Goal: Task Accomplishment & Management: Complete application form

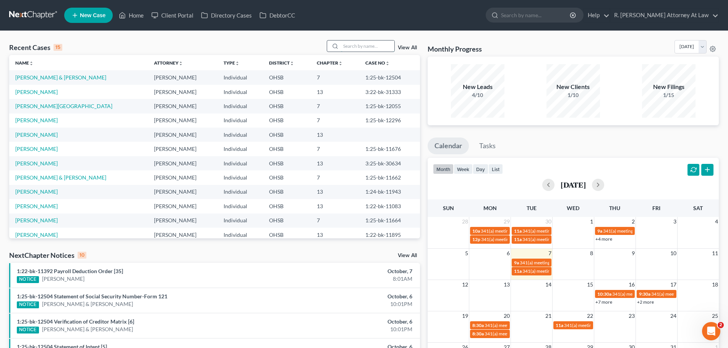
click at [351, 50] on input "search" at bounding box center [368, 46] width 54 height 11
type input "[PERSON_NAME]"
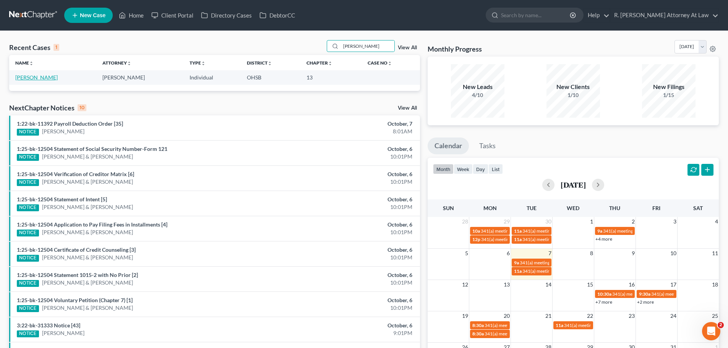
click at [41, 78] on link "[PERSON_NAME]" at bounding box center [36, 77] width 42 height 6
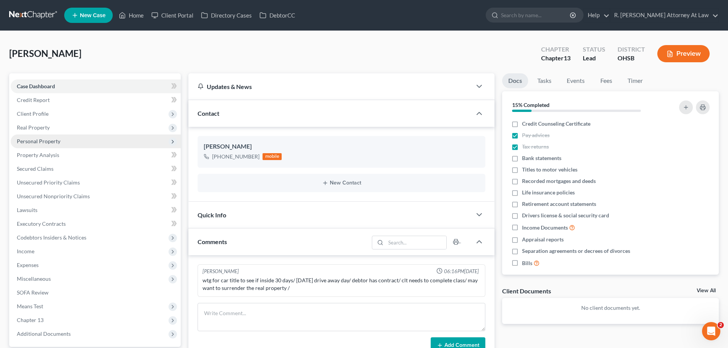
click at [55, 140] on span "Personal Property" at bounding box center [39, 141] width 44 height 6
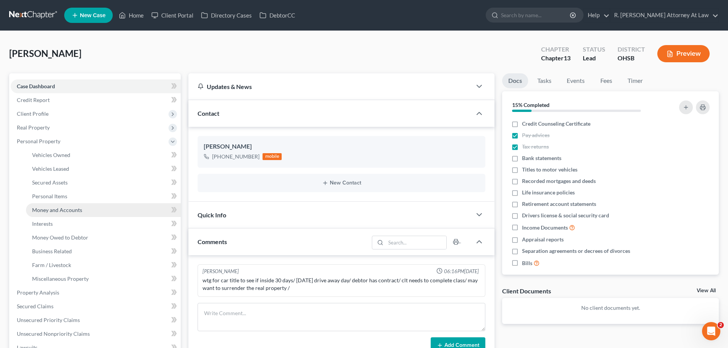
click at [63, 210] on span "Money and Accounts" at bounding box center [57, 210] width 50 height 6
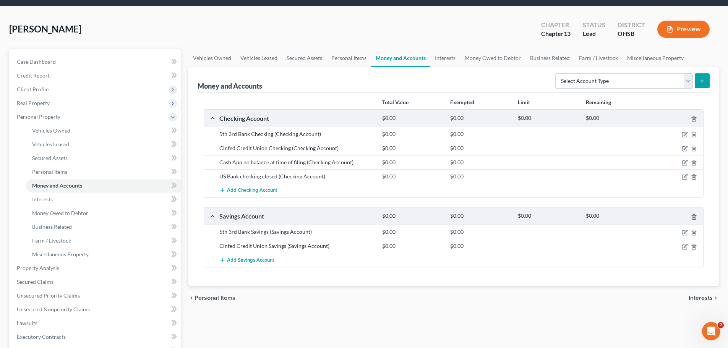
scroll to position [38, 0]
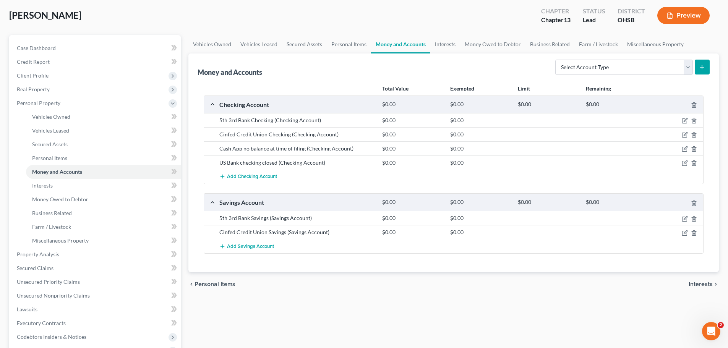
click at [445, 45] on link "Interests" at bounding box center [445, 44] width 30 height 18
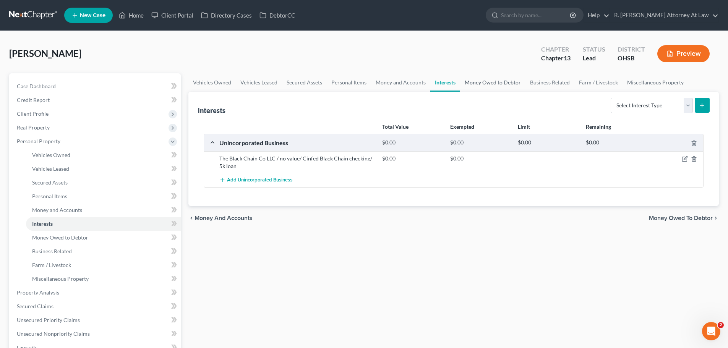
click at [495, 84] on link "Money Owed to Debtor" at bounding box center [492, 82] width 65 height 18
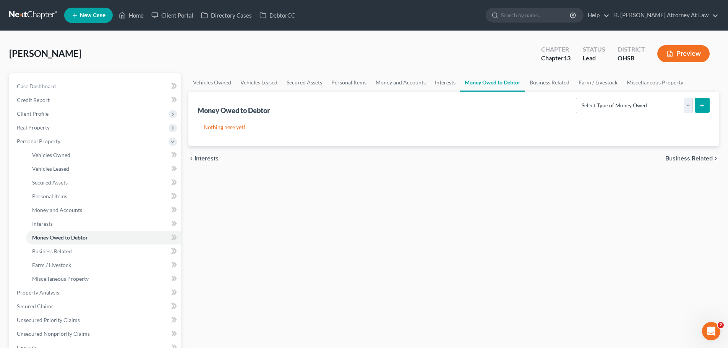
click at [439, 84] on link "Interests" at bounding box center [445, 82] width 30 height 18
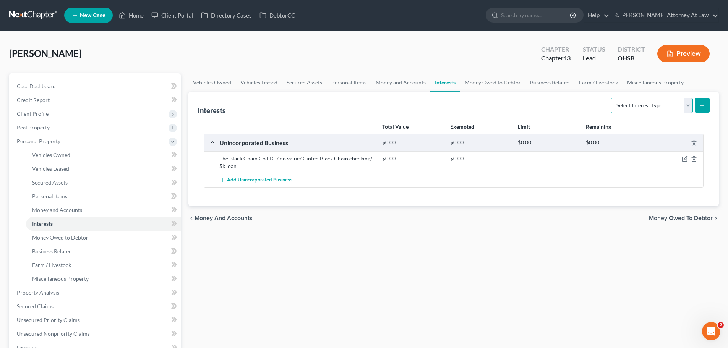
click at [650, 112] on select "Select Interest Type 401K Annuity Bond Education IRA Government Bond Government…" at bounding box center [652, 105] width 82 height 15
click at [391, 81] on link "Money and Accounts" at bounding box center [400, 82] width 59 height 18
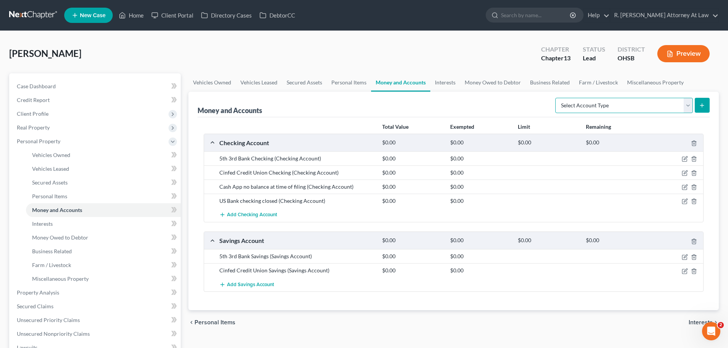
click at [628, 107] on select "Select Account Type Brokerage Cash on Hand Certificates of Deposit Checking Acc…" at bounding box center [625, 105] width 138 height 15
select select "other"
click at [557, 98] on select "Select Account Type Brokerage Cash on Hand Certificates of Deposit Checking Acc…" at bounding box center [625, 105] width 138 height 15
click at [698, 107] on button "submit" at bounding box center [702, 105] width 15 height 15
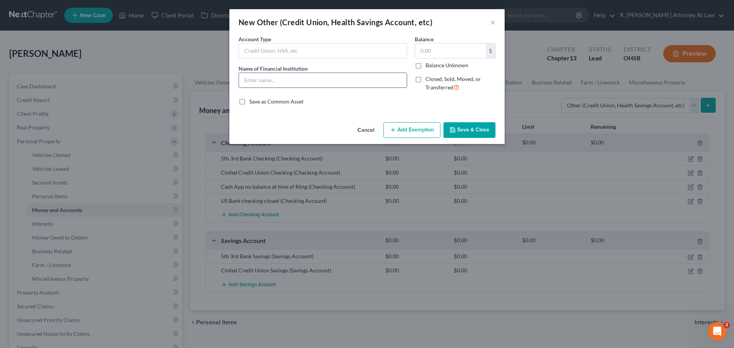
click at [336, 84] on input "text" at bounding box center [323, 80] width 168 height 15
type input "HSA"
click at [460, 130] on button "Save & Close" at bounding box center [469, 130] width 52 height 16
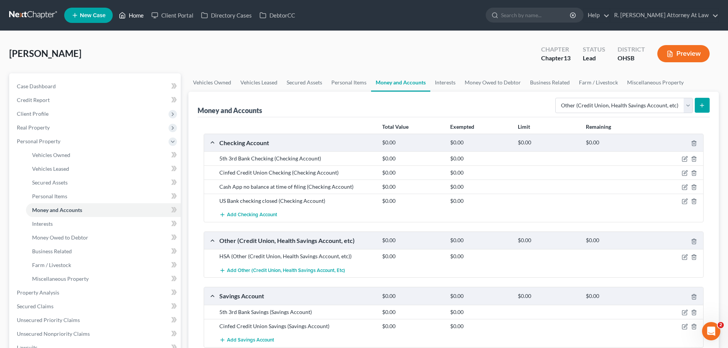
click at [129, 14] on link "Home" at bounding box center [131, 15] width 32 height 14
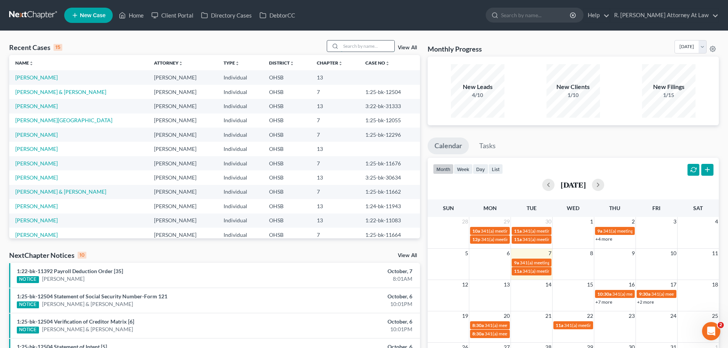
click at [351, 47] on input "search" at bounding box center [368, 46] width 54 height 11
type input "[US_STATE]"
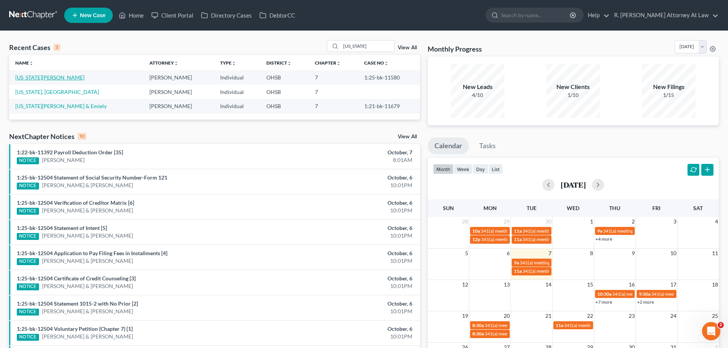
click at [49, 77] on link "[US_STATE][PERSON_NAME]" at bounding box center [49, 77] width 69 height 6
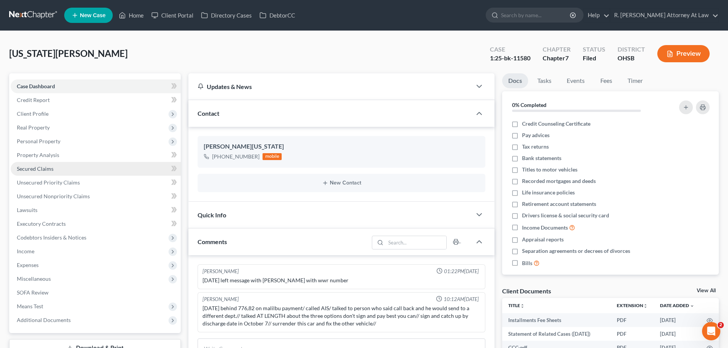
click at [36, 171] on span "Secured Claims" at bounding box center [35, 169] width 37 height 6
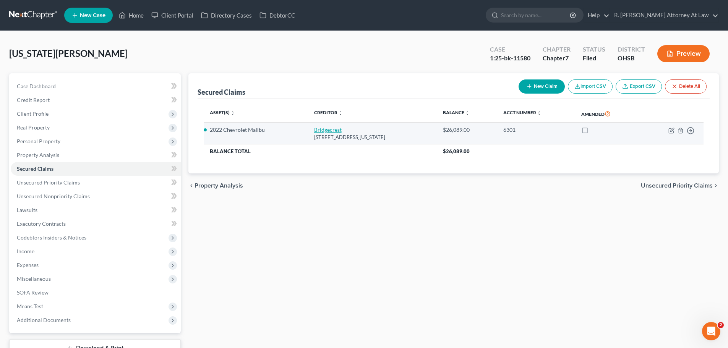
click at [326, 129] on link "Bridgecrest" at bounding box center [328, 130] width 28 height 6
select select "3"
select select "2"
select select "0"
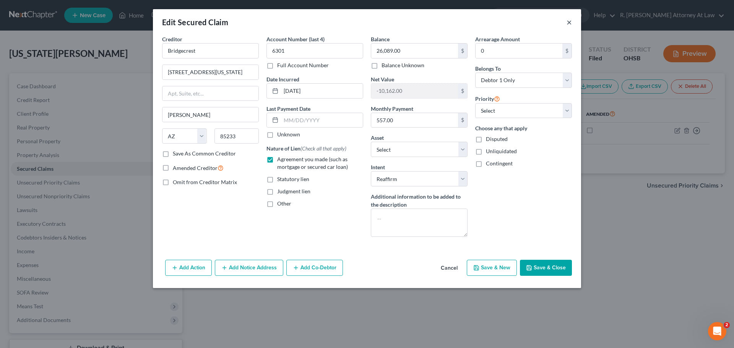
click at [570, 21] on button "×" at bounding box center [569, 22] width 5 height 9
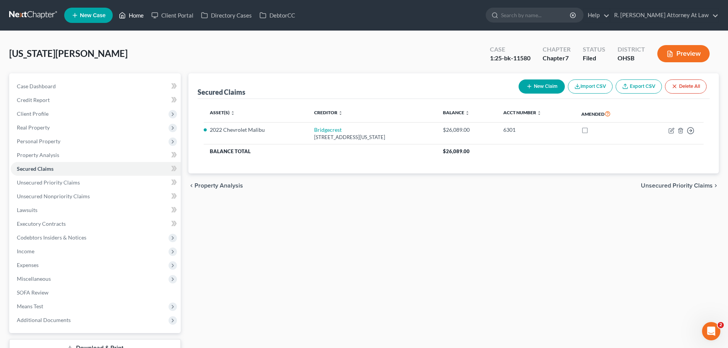
click at [135, 15] on link "Home" at bounding box center [131, 15] width 32 height 14
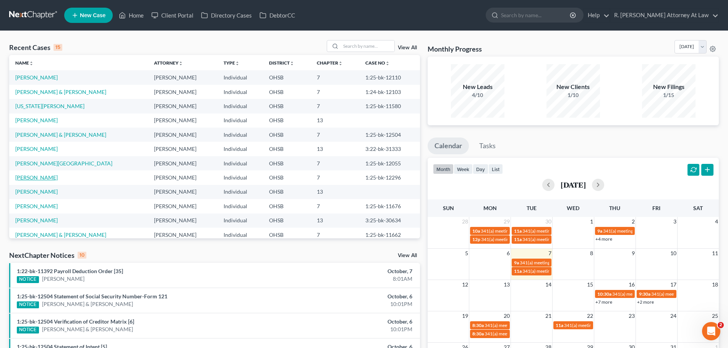
click at [26, 179] on link "[PERSON_NAME]" at bounding box center [36, 177] width 42 height 6
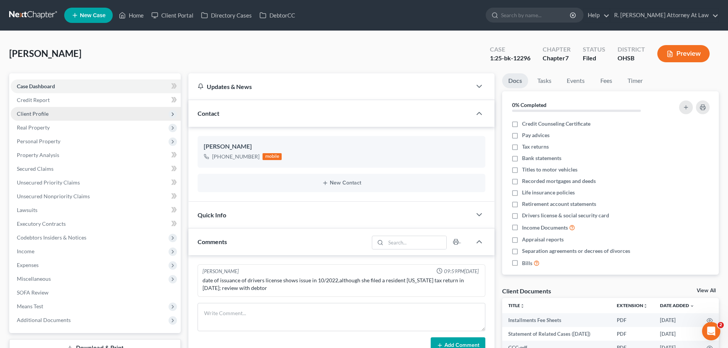
click at [33, 117] on span "Client Profile" at bounding box center [33, 113] width 32 height 6
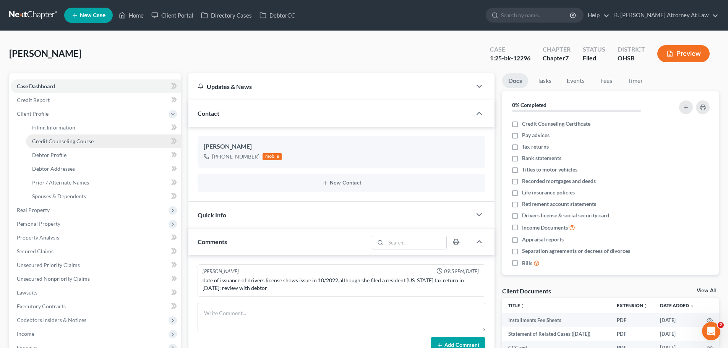
click at [42, 139] on span "Credit Counseling Course" at bounding box center [63, 141] width 62 height 6
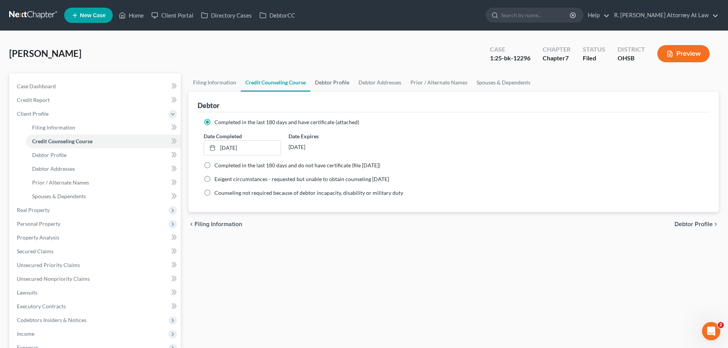
click at [327, 78] on link "Debtor Profile" at bounding box center [332, 82] width 44 height 18
select select "3"
select select "0"
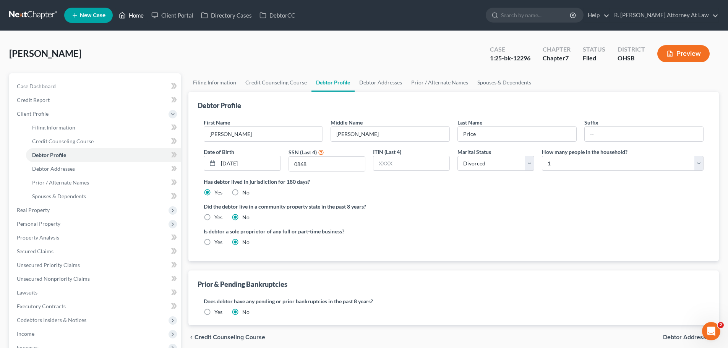
click at [127, 15] on link "Home" at bounding box center [131, 15] width 32 height 14
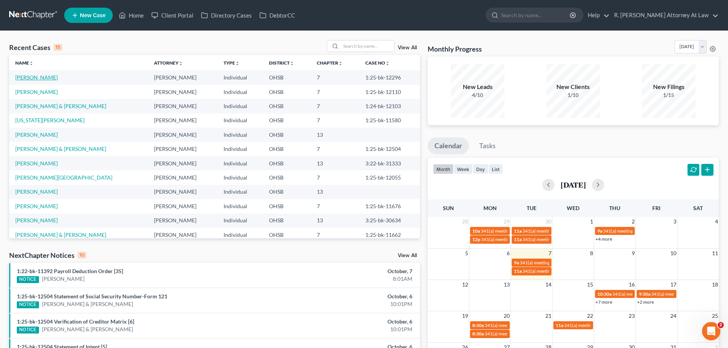
click at [25, 79] on link "[PERSON_NAME]" at bounding box center [36, 77] width 42 height 6
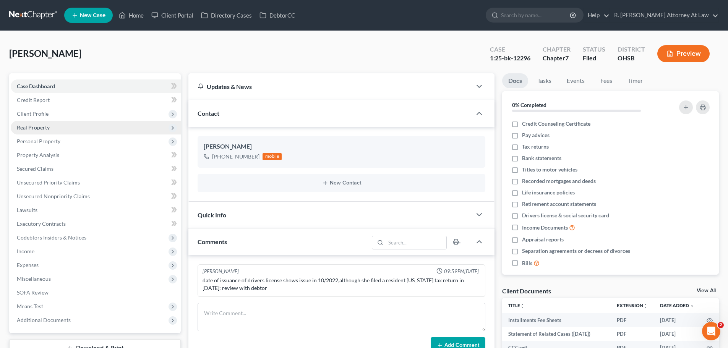
click at [29, 129] on span "Real Property" at bounding box center [33, 127] width 33 height 6
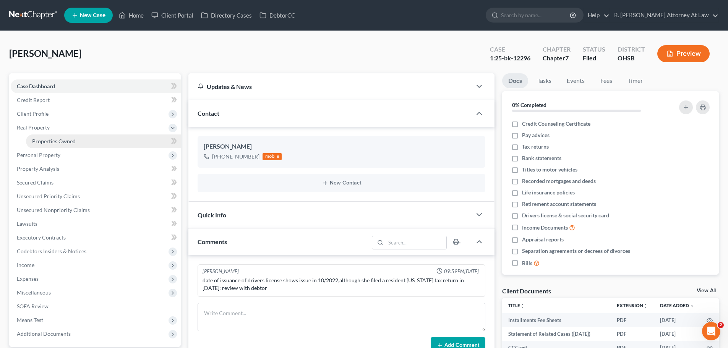
click at [55, 139] on span "Properties Owned" at bounding box center [54, 141] width 44 height 6
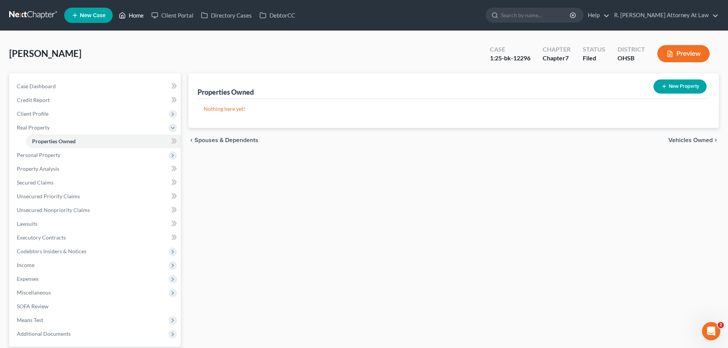
drag, startPoint x: 137, startPoint y: 16, endPoint x: 142, endPoint y: 18, distance: 5.1
click at [138, 16] on link "Home" at bounding box center [131, 15] width 32 height 14
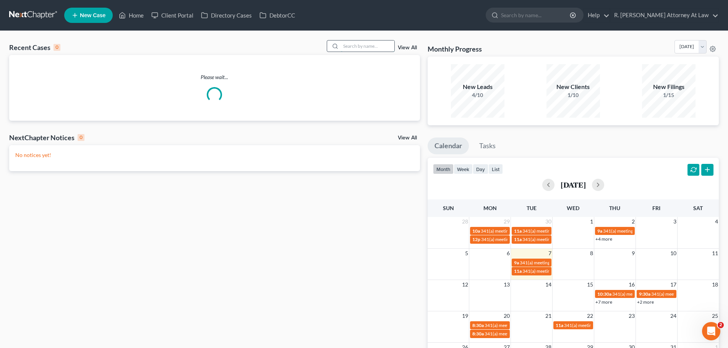
click at [346, 48] on input "search" at bounding box center [368, 46] width 54 height 11
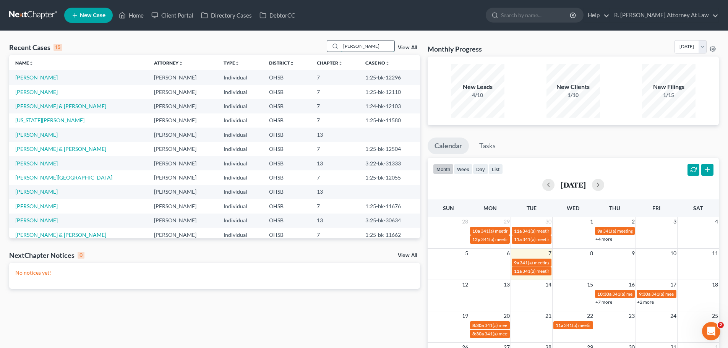
type input "[PERSON_NAME]"
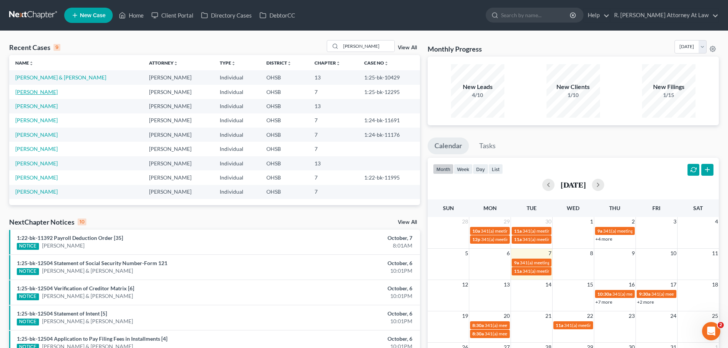
click at [37, 94] on link "[PERSON_NAME]" at bounding box center [36, 92] width 42 height 6
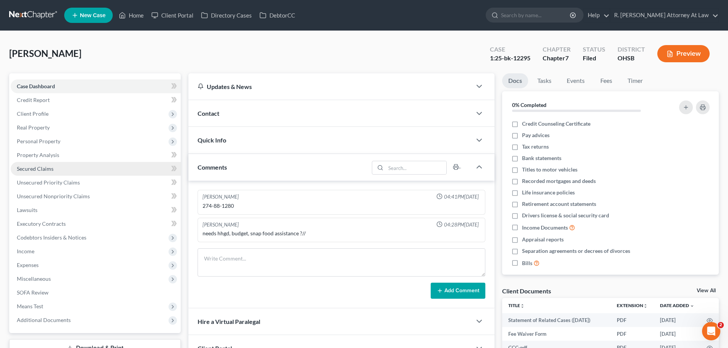
click at [39, 170] on span "Secured Claims" at bounding box center [35, 169] width 37 height 6
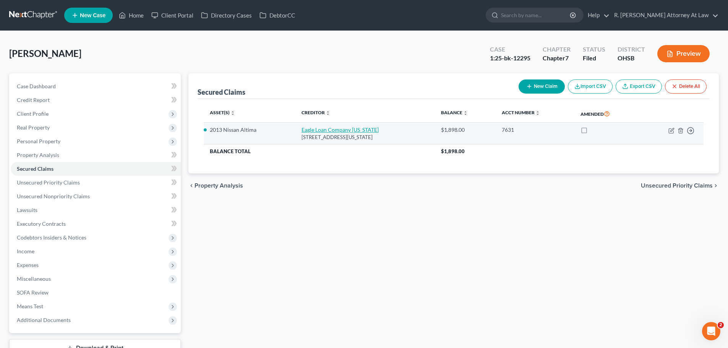
click at [306, 130] on link "Eagle Loan Company [US_STATE]" at bounding box center [340, 130] width 77 height 6
select select "36"
select select "2"
select select "0"
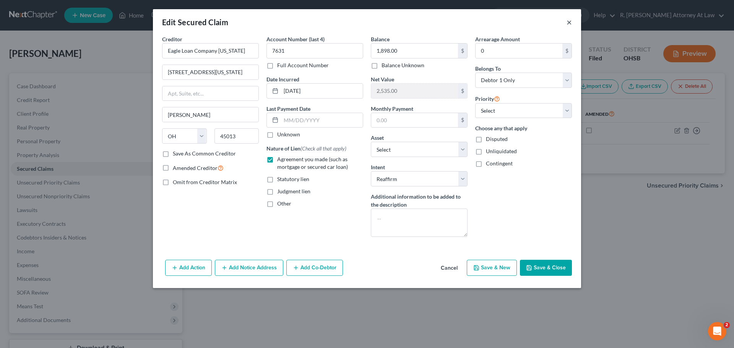
drag, startPoint x: 571, startPoint y: 23, endPoint x: 537, endPoint y: 38, distance: 36.8
click at [571, 24] on button "×" at bounding box center [569, 22] width 5 height 9
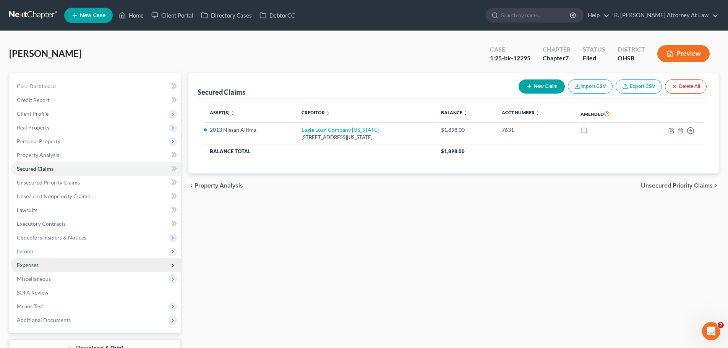
click at [34, 268] on span "Expenses" at bounding box center [28, 265] width 22 height 6
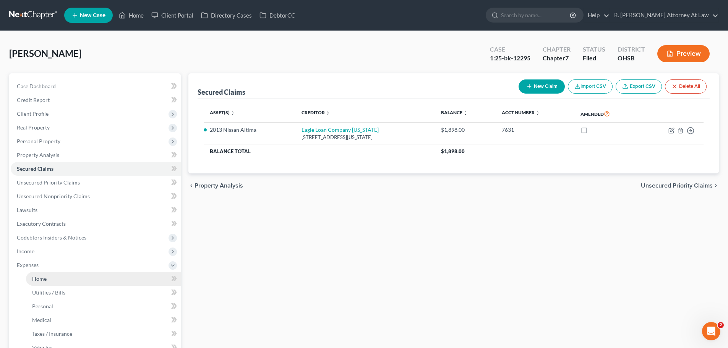
click at [40, 275] on link "Home" at bounding box center [103, 279] width 155 height 14
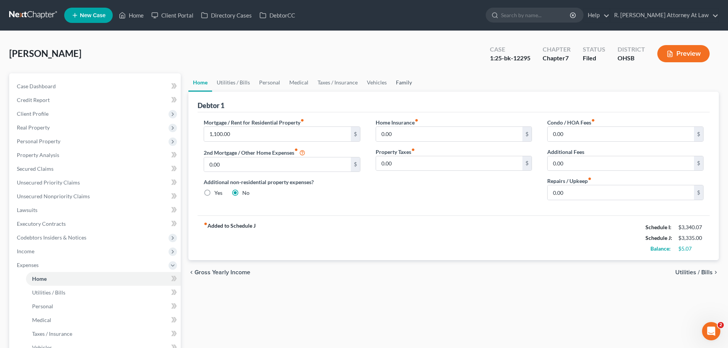
click at [400, 80] on link "Family" at bounding box center [403, 82] width 25 height 18
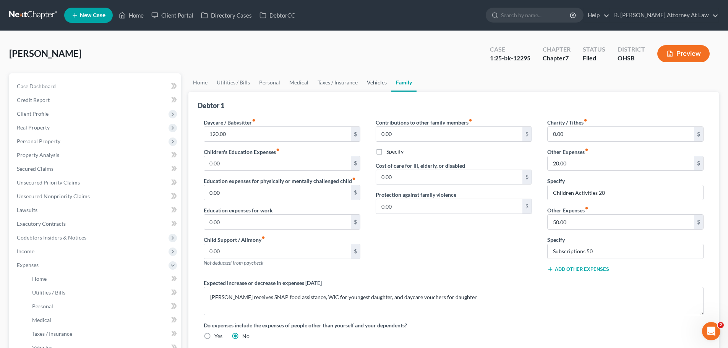
click at [375, 81] on link "Vehicles" at bounding box center [376, 82] width 29 height 18
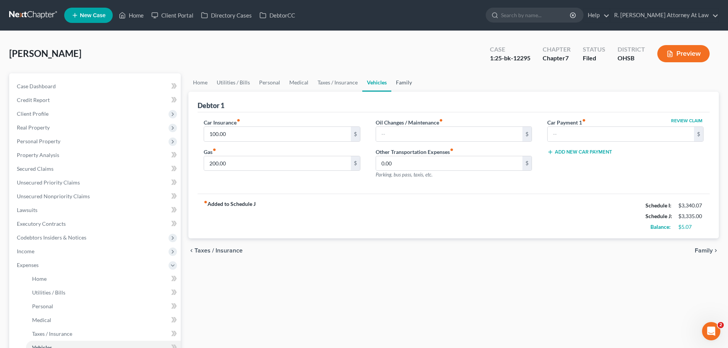
click at [403, 83] on link "Family" at bounding box center [403, 82] width 25 height 18
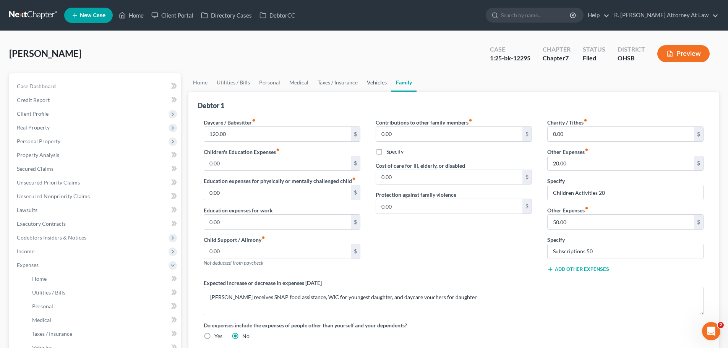
click at [365, 81] on link "Vehicles" at bounding box center [376, 82] width 29 height 18
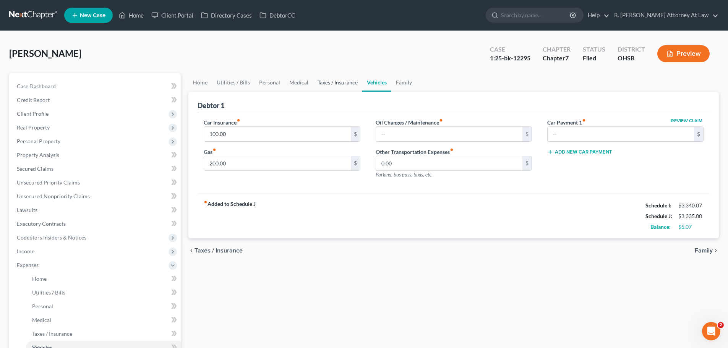
click at [342, 84] on link "Taxes / Insurance" at bounding box center [337, 82] width 49 height 18
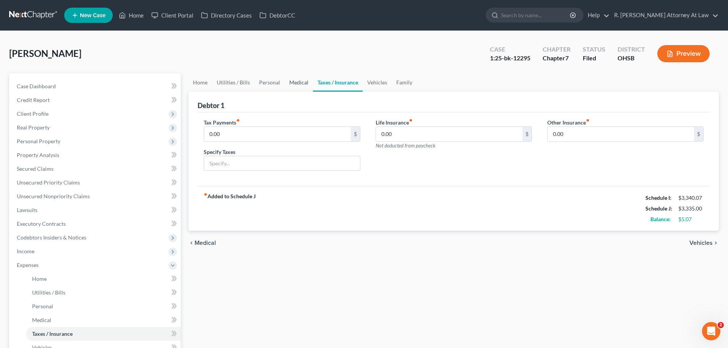
click at [302, 86] on link "Medical" at bounding box center [299, 82] width 28 height 18
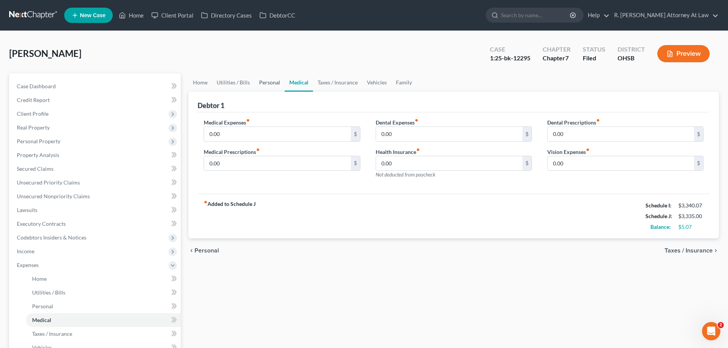
click at [265, 87] on link "Personal" at bounding box center [270, 82] width 30 height 18
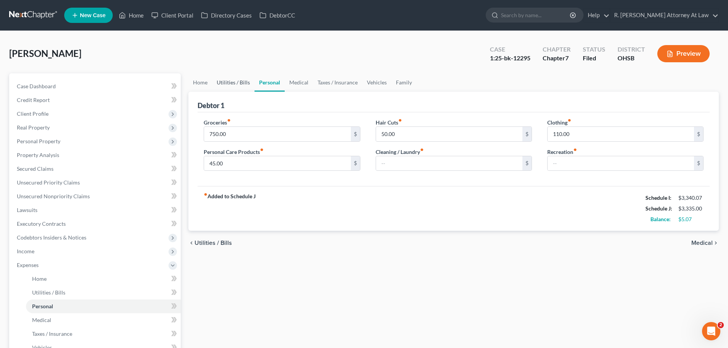
click at [238, 83] on link "Utilities / Bills" at bounding box center [233, 82] width 42 height 18
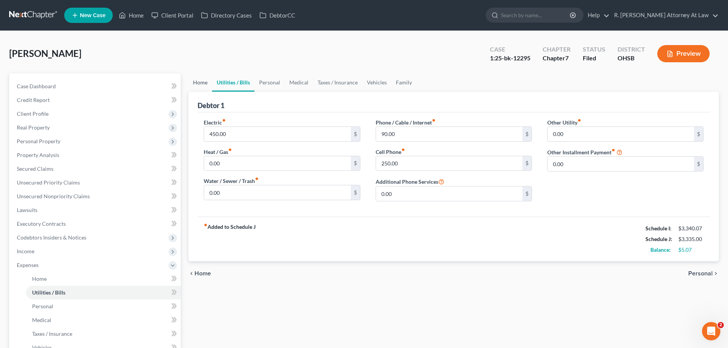
click at [200, 81] on link "Home" at bounding box center [200, 82] width 24 height 18
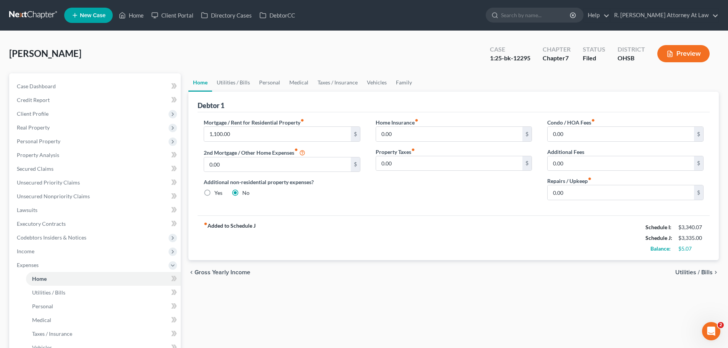
click at [403, 45] on div "[PERSON_NAME] Upgraded Case 1:25-bk-12295 Chapter Chapter 7 Status [GEOGRAPHIC_…" at bounding box center [364, 56] width 710 height 33
click at [398, 81] on link "Family" at bounding box center [403, 82] width 25 height 18
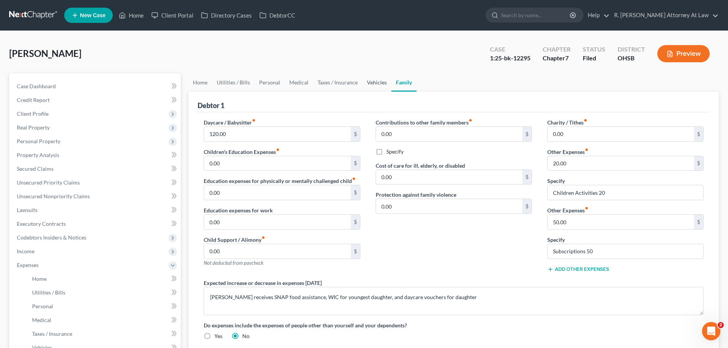
click at [368, 79] on link "Vehicles" at bounding box center [376, 82] width 29 height 18
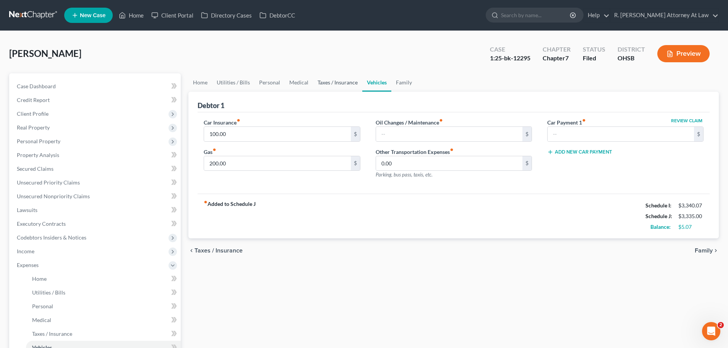
click at [348, 80] on link "Taxes / Insurance" at bounding box center [337, 82] width 49 height 18
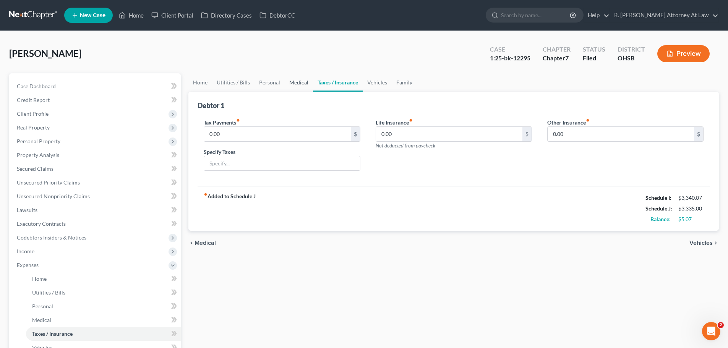
click at [306, 81] on link "Medical" at bounding box center [299, 82] width 28 height 18
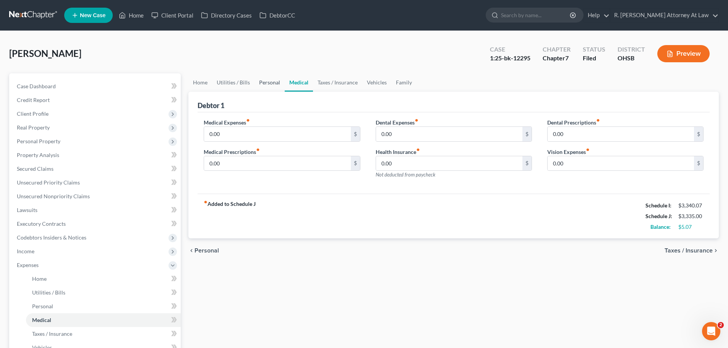
click at [272, 84] on link "Personal" at bounding box center [270, 82] width 30 height 18
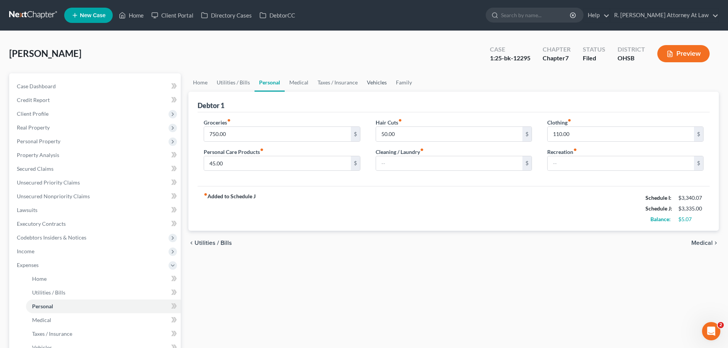
click at [384, 79] on link "Vehicles" at bounding box center [376, 82] width 29 height 18
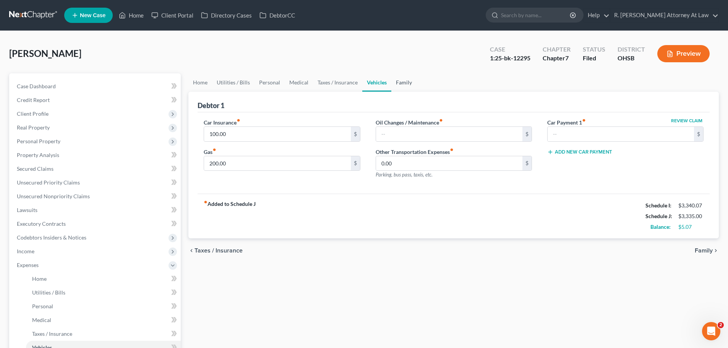
click at [396, 82] on link "Family" at bounding box center [403, 82] width 25 height 18
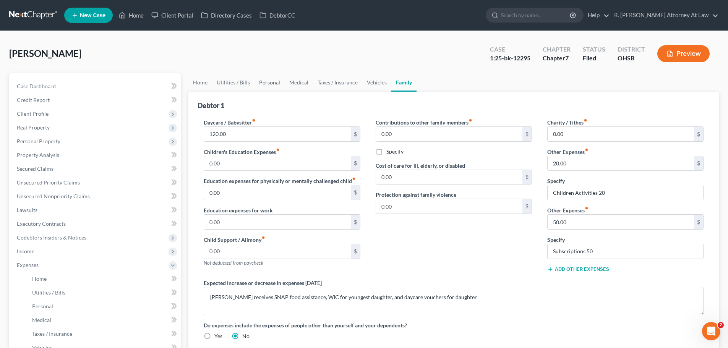
click at [271, 84] on link "Personal" at bounding box center [270, 82] width 30 height 18
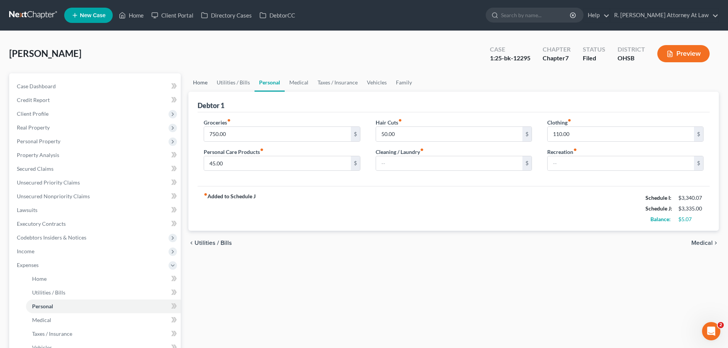
click at [206, 84] on link "Home" at bounding box center [200, 82] width 24 height 18
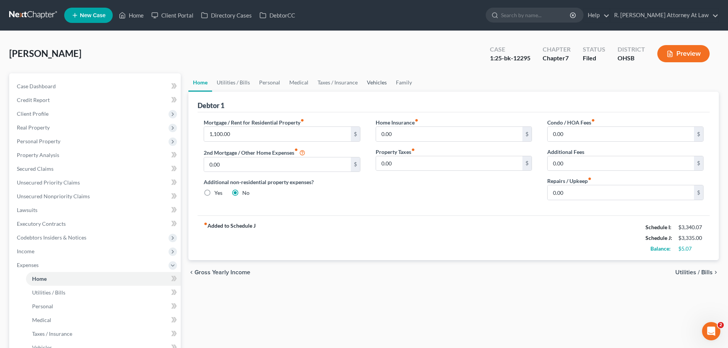
click at [373, 85] on link "Vehicles" at bounding box center [376, 82] width 29 height 18
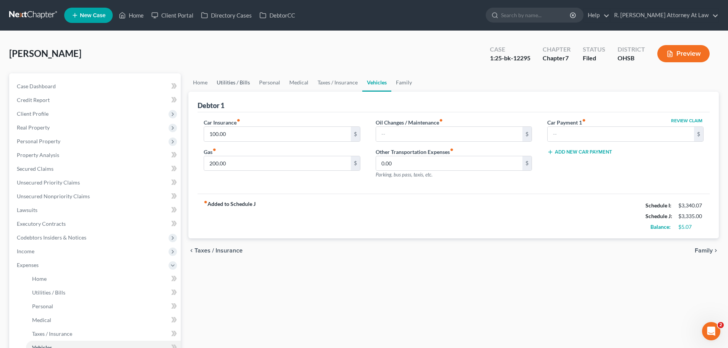
click at [235, 82] on link "Utilities / Bills" at bounding box center [233, 82] width 42 height 18
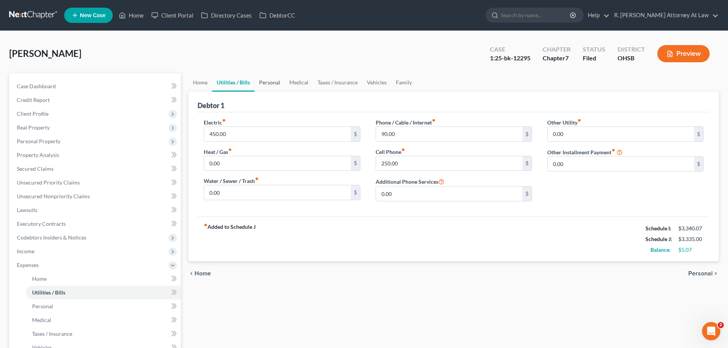
click at [261, 78] on link "Personal" at bounding box center [270, 82] width 30 height 18
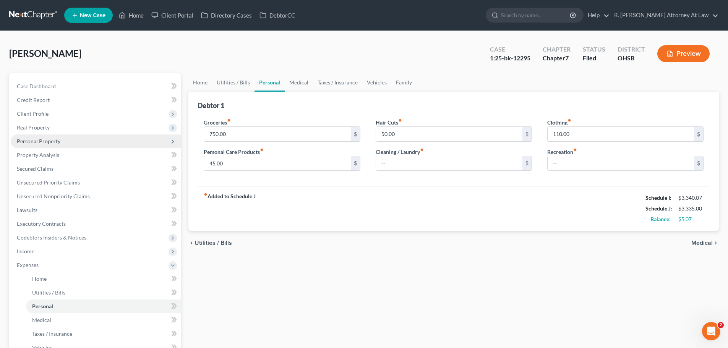
click at [40, 140] on span "Personal Property" at bounding box center [39, 141] width 44 height 6
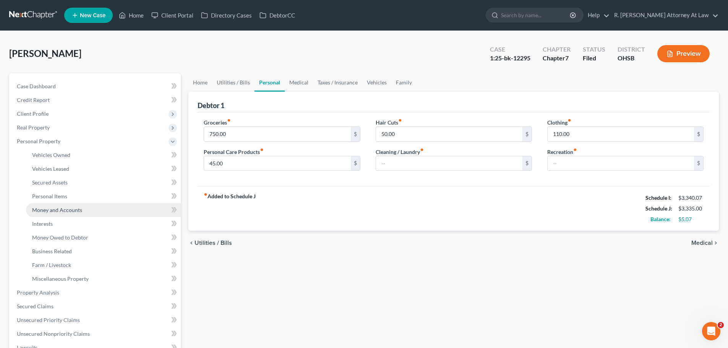
click at [63, 209] on span "Money and Accounts" at bounding box center [57, 210] width 50 height 6
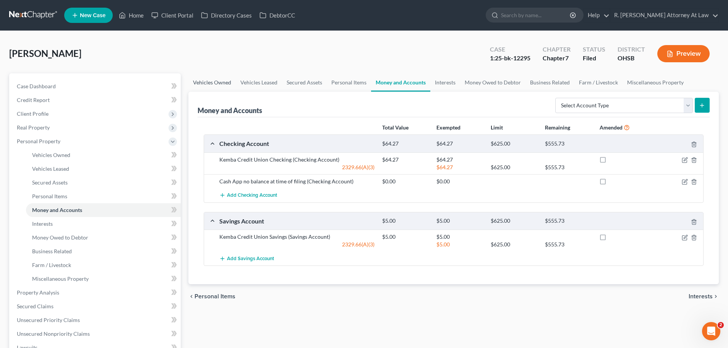
click at [215, 83] on link "Vehicles Owned" at bounding box center [211, 82] width 47 height 18
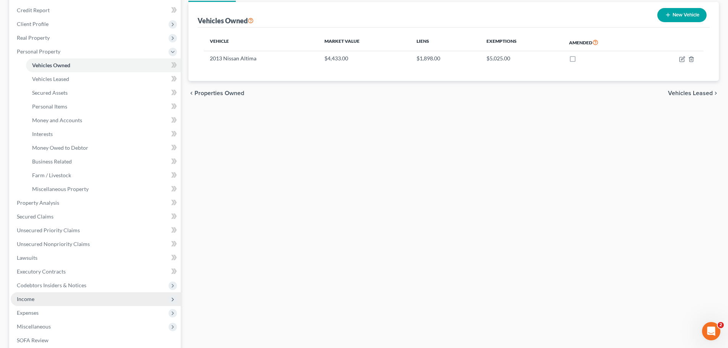
scroll to position [115, 0]
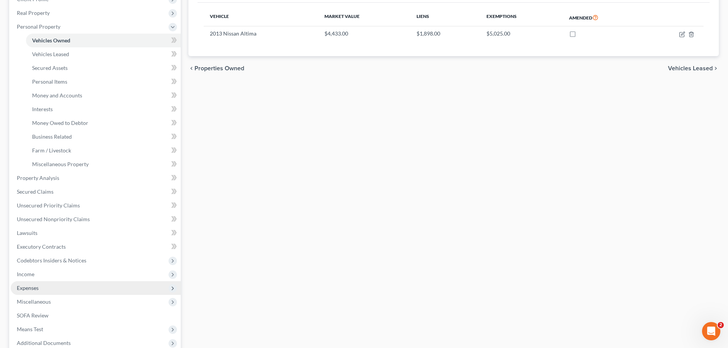
click at [36, 288] on span "Expenses" at bounding box center [28, 288] width 22 height 6
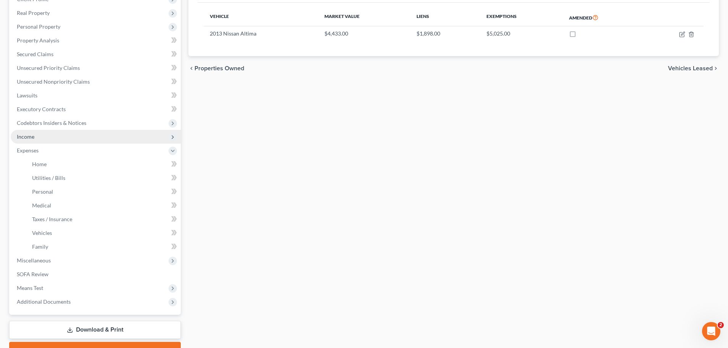
click at [41, 135] on span "Income" at bounding box center [96, 137] width 170 height 14
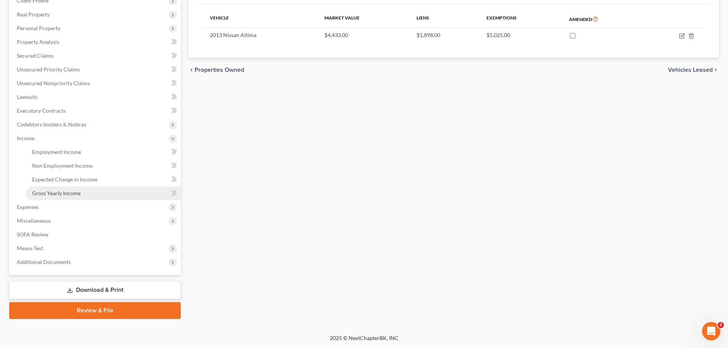
click at [58, 190] on span "Gross Yearly Income" at bounding box center [56, 193] width 49 height 6
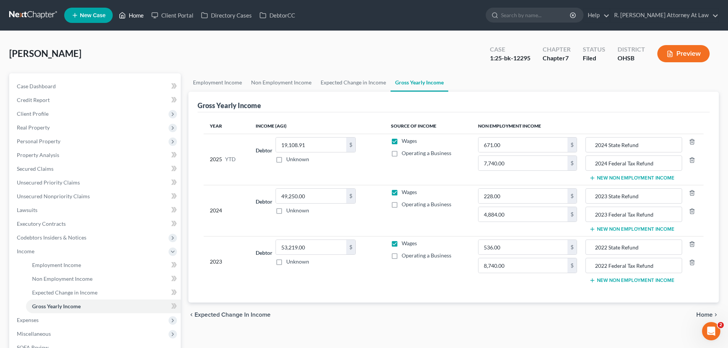
click at [131, 15] on link "Home" at bounding box center [131, 15] width 32 height 14
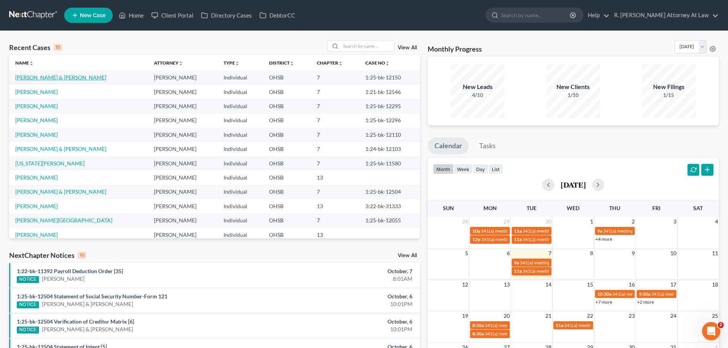
click at [55, 77] on link "[PERSON_NAME] & [PERSON_NAME]" at bounding box center [60, 77] width 91 height 6
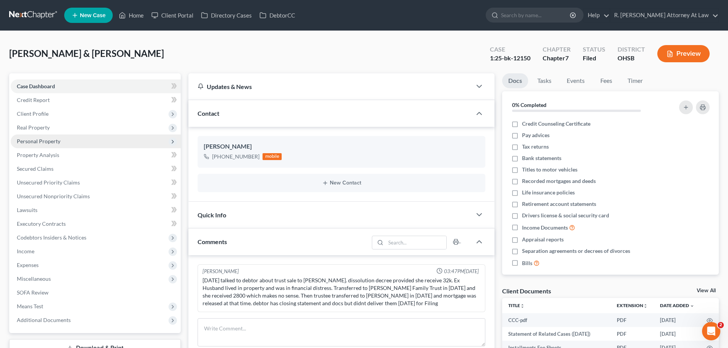
click at [37, 141] on span "Personal Property" at bounding box center [39, 141] width 44 height 6
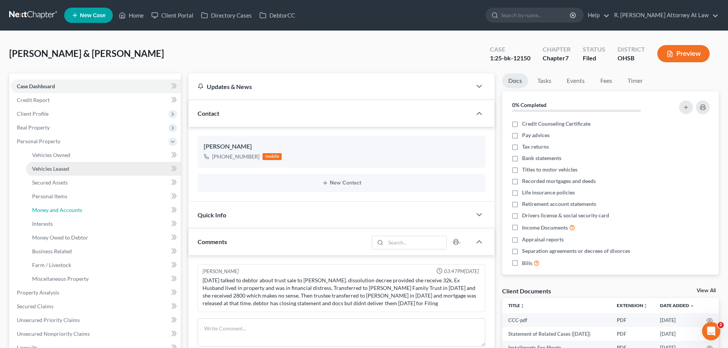
drag, startPoint x: 70, startPoint y: 211, endPoint x: 163, endPoint y: 169, distance: 102.8
click at [69, 211] on span "Money and Accounts" at bounding box center [57, 210] width 50 height 6
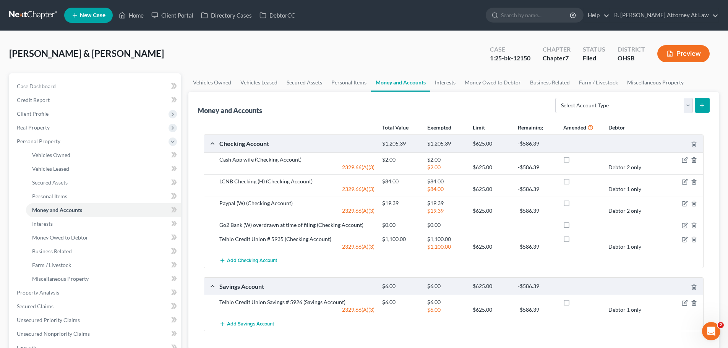
click at [446, 80] on link "Interests" at bounding box center [445, 82] width 30 height 18
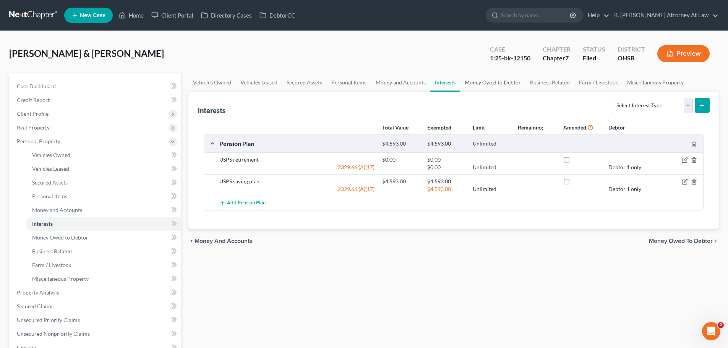
click at [489, 78] on link "Money Owed to Debtor" at bounding box center [492, 82] width 65 height 18
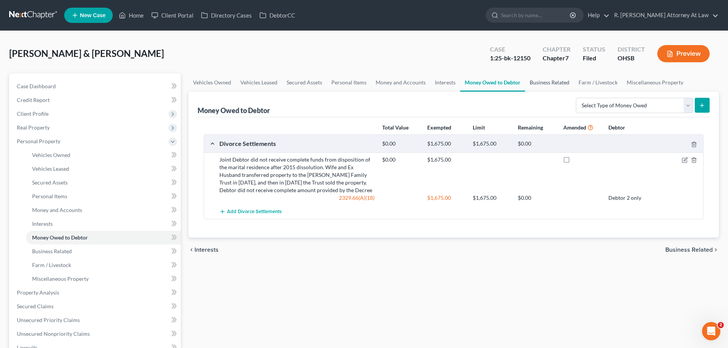
click at [533, 80] on link "Business Related" at bounding box center [549, 82] width 49 height 18
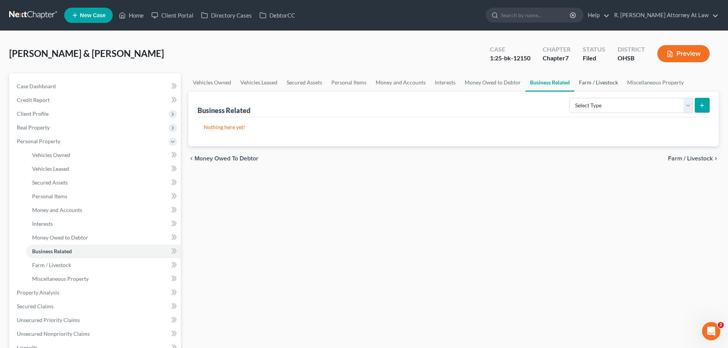
click at [585, 83] on link "Farm / Livestock" at bounding box center [599, 82] width 48 height 18
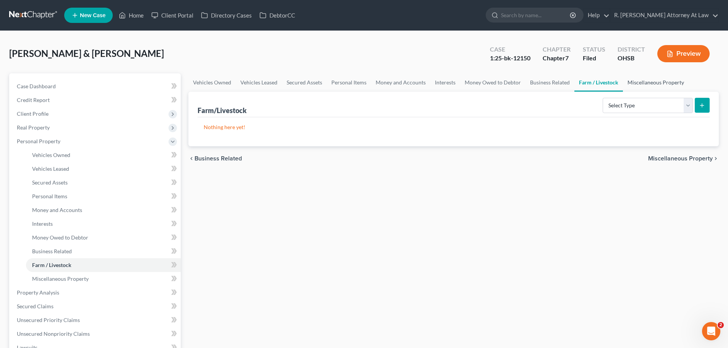
click at [643, 83] on link "Miscellaneous Property" at bounding box center [656, 82] width 66 height 18
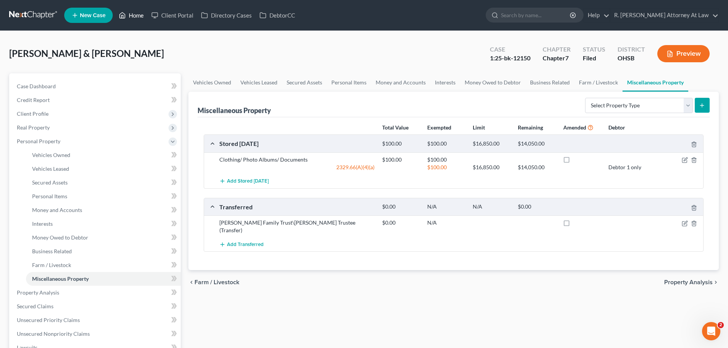
click at [132, 17] on link "Home" at bounding box center [131, 15] width 32 height 14
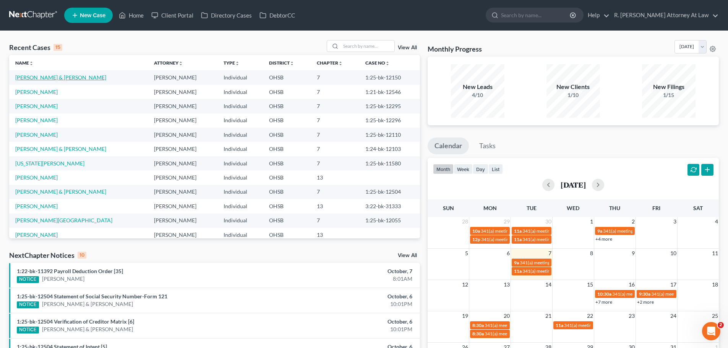
click at [51, 78] on link "[PERSON_NAME] & [PERSON_NAME]" at bounding box center [60, 77] width 91 height 6
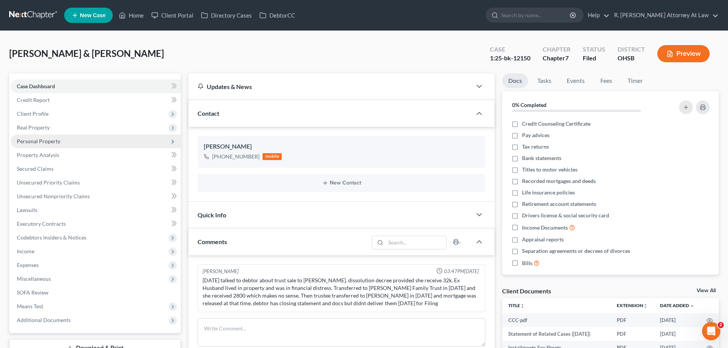
click at [46, 138] on span "Personal Property" at bounding box center [39, 141] width 44 height 6
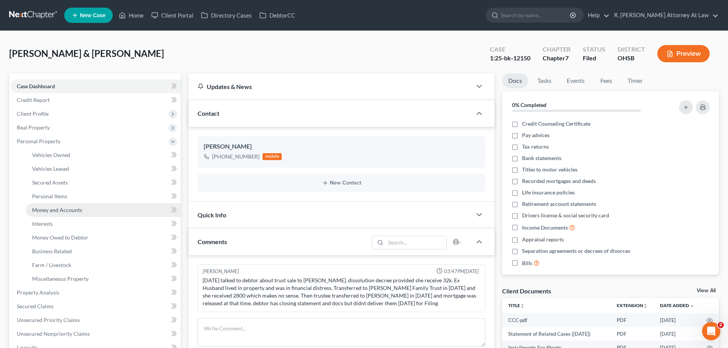
click at [62, 208] on span "Money and Accounts" at bounding box center [57, 210] width 50 height 6
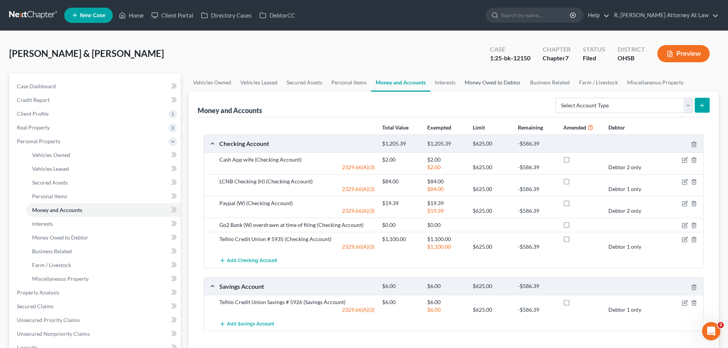
click at [489, 82] on link "Money Owed to Debtor" at bounding box center [492, 82] width 65 height 18
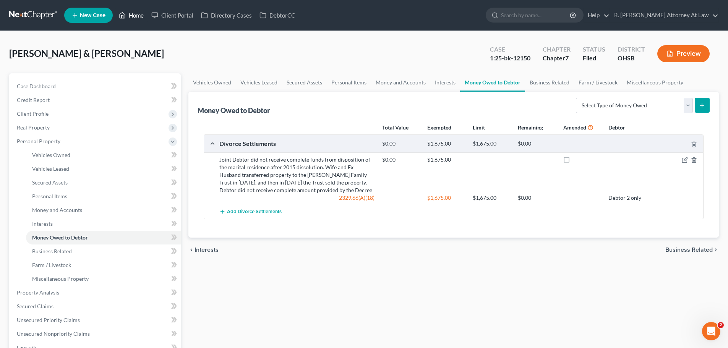
click at [135, 16] on link "Home" at bounding box center [131, 15] width 32 height 14
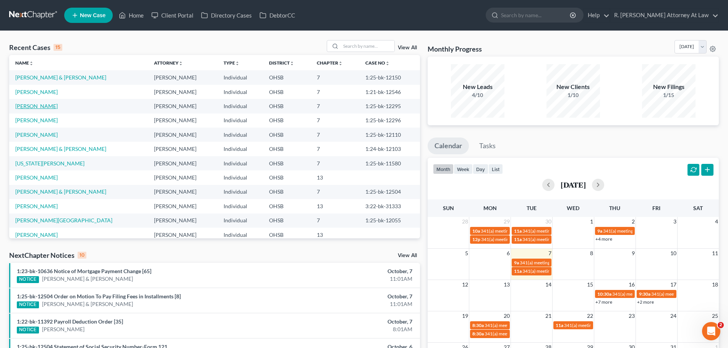
click at [34, 109] on link "[PERSON_NAME]" at bounding box center [36, 106] width 42 height 6
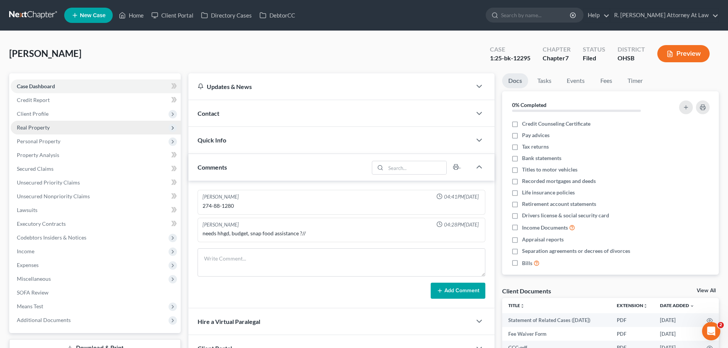
click at [39, 126] on span "Real Property" at bounding box center [33, 127] width 33 height 6
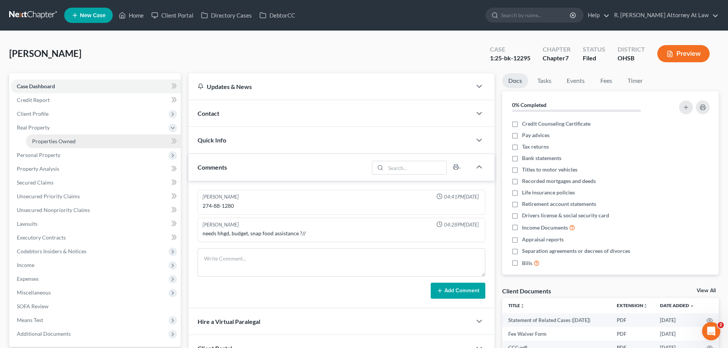
drag, startPoint x: 62, startPoint y: 146, endPoint x: 94, endPoint y: 137, distance: 33.6
click at [62, 146] on link "Properties Owned" at bounding box center [103, 142] width 155 height 14
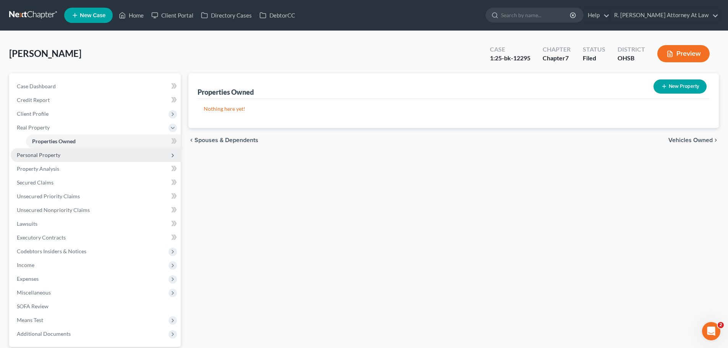
click at [51, 154] on span "Personal Property" at bounding box center [39, 155] width 44 height 6
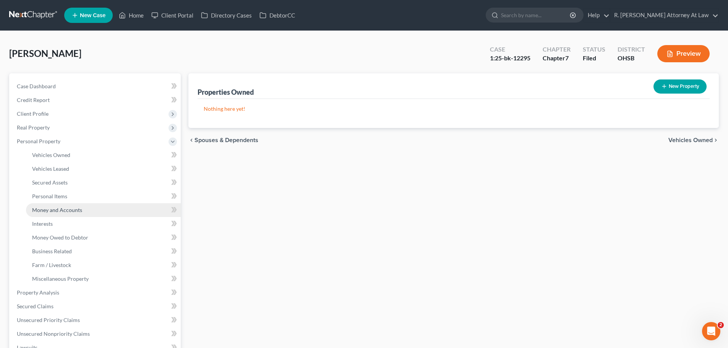
click at [67, 207] on span "Money and Accounts" at bounding box center [57, 210] width 50 height 6
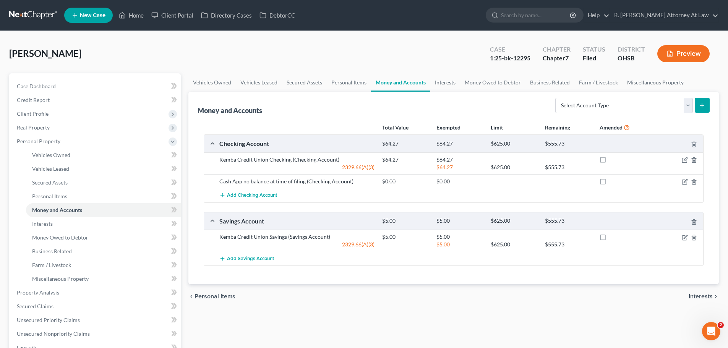
click at [448, 82] on link "Interests" at bounding box center [445, 82] width 30 height 18
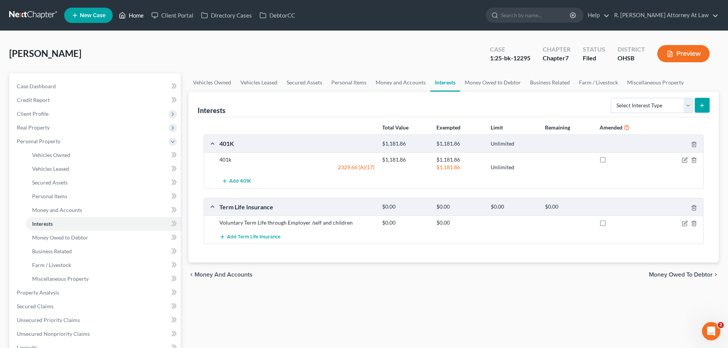
click at [138, 11] on link "Home" at bounding box center [131, 15] width 32 height 14
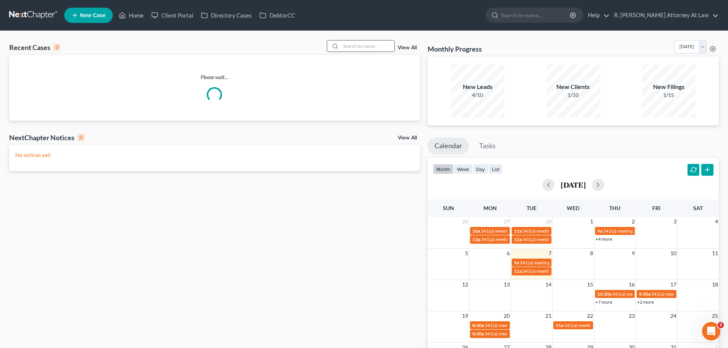
click at [344, 43] on input "search" at bounding box center [368, 46] width 54 height 11
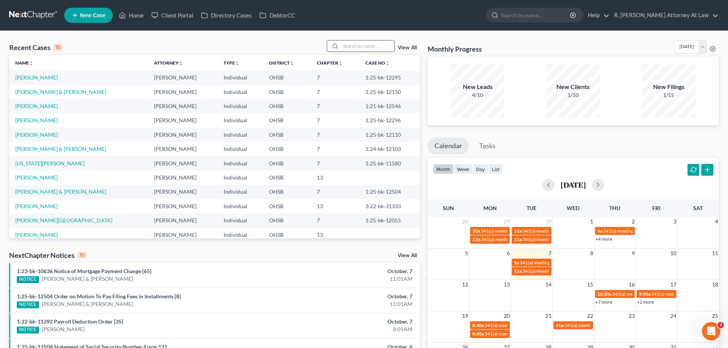
click at [357, 47] on input "search" at bounding box center [368, 46] width 54 height 11
type input "[PERSON_NAME]"
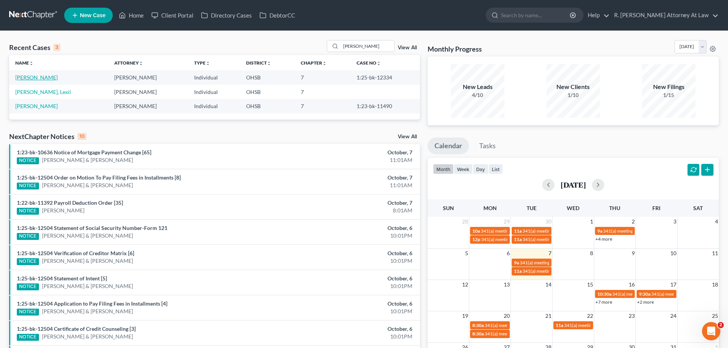
click at [42, 77] on link "[PERSON_NAME]" at bounding box center [36, 77] width 42 height 6
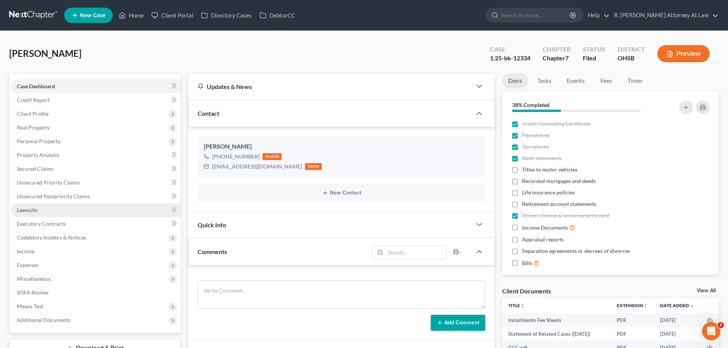
click at [25, 209] on span "Lawsuits" at bounding box center [27, 210] width 21 height 6
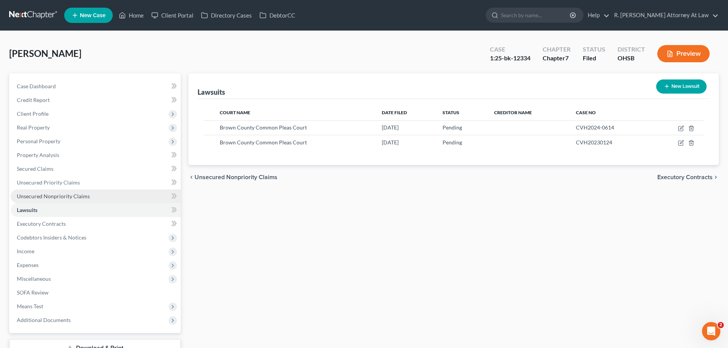
click at [40, 195] on span "Unsecured Nonpriority Claims" at bounding box center [53, 196] width 73 height 6
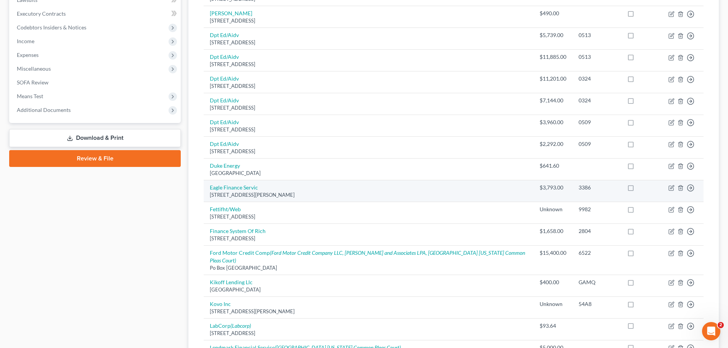
scroll to position [229, 0]
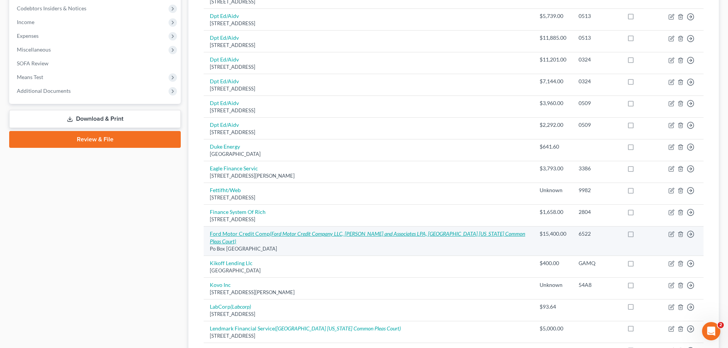
click at [292, 231] on icon "(Ford Motor Credit Company LLC, [PERSON_NAME] and Associates LPA, [GEOGRAPHIC_D…" at bounding box center [367, 238] width 315 height 14
select select "30"
select select "4"
select select "0"
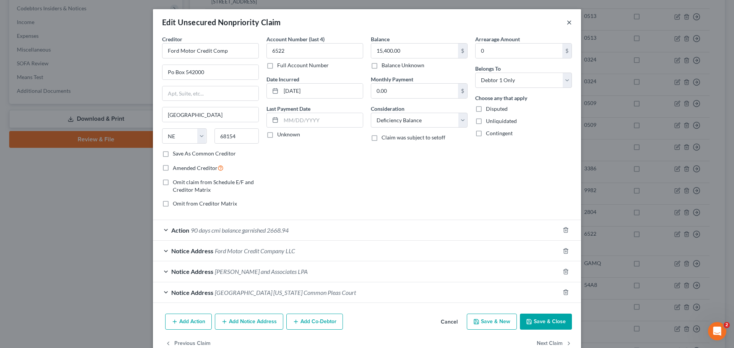
click at [568, 22] on button "×" at bounding box center [569, 22] width 5 height 9
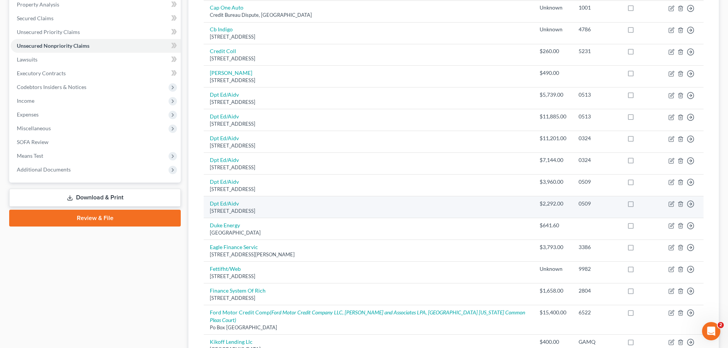
scroll to position [0, 0]
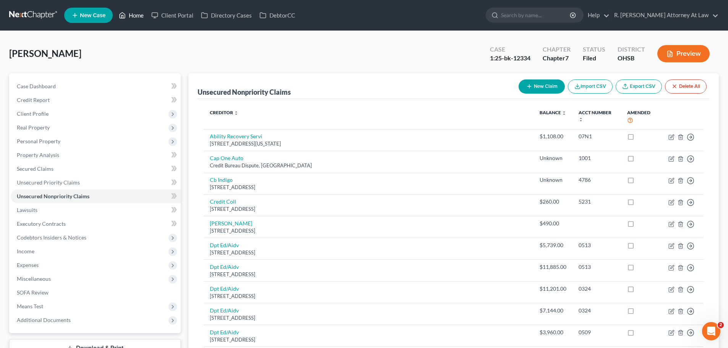
click at [128, 11] on link "Home" at bounding box center [131, 15] width 32 height 14
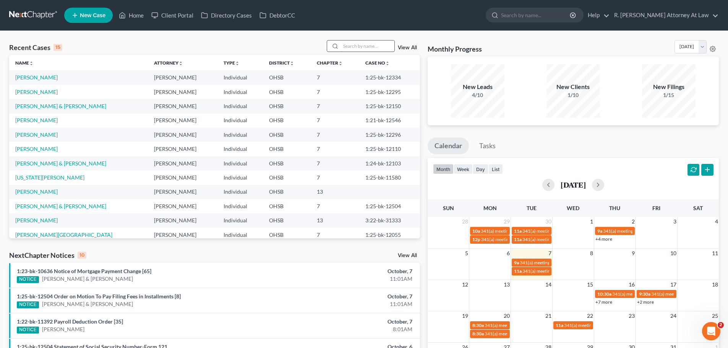
drag, startPoint x: 349, startPoint y: 54, endPoint x: 354, endPoint y: 50, distance: 5.7
click at [352, 52] on div "Recent Cases 15 View All" at bounding box center [214, 47] width 411 height 15
click at [354, 49] on input "search" at bounding box center [368, 46] width 54 height 11
type input "[PERSON_NAME]"
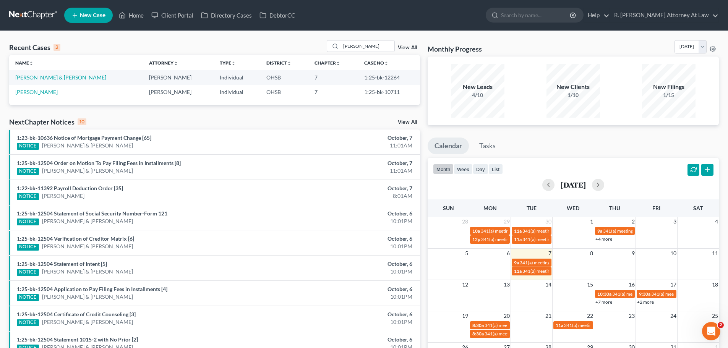
click at [55, 75] on link "[PERSON_NAME] & [PERSON_NAME]" at bounding box center [60, 77] width 91 height 6
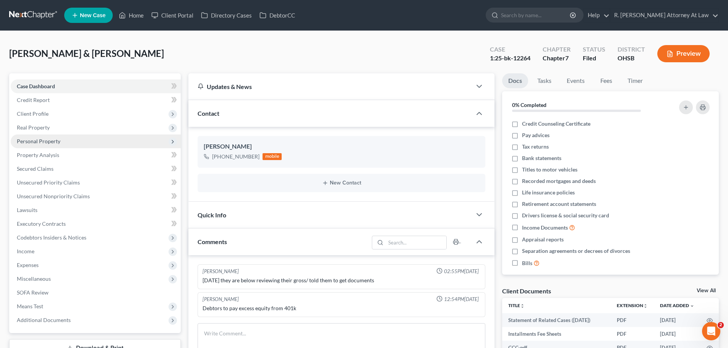
click at [48, 143] on span "Personal Property" at bounding box center [39, 141] width 44 height 6
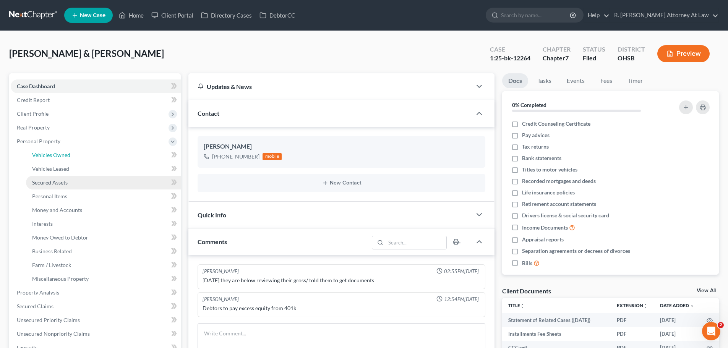
drag, startPoint x: 52, startPoint y: 156, endPoint x: 95, endPoint y: 175, distance: 46.7
click at [53, 156] on span "Vehicles Owned" at bounding box center [51, 155] width 38 height 6
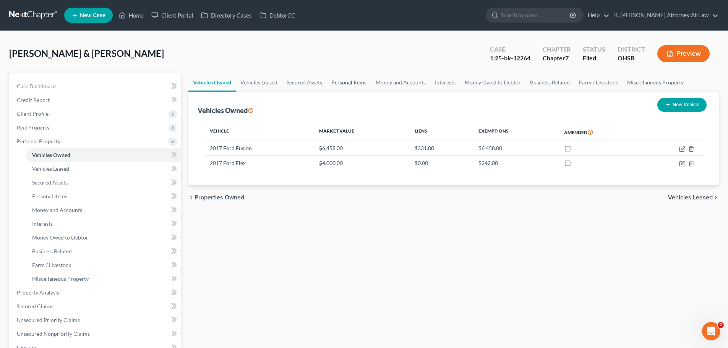
click at [355, 83] on link "Personal Items" at bounding box center [349, 82] width 44 height 18
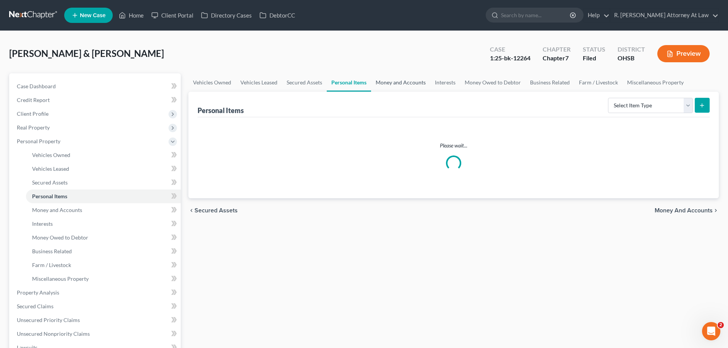
click at [404, 83] on link "Money and Accounts" at bounding box center [400, 82] width 59 height 18
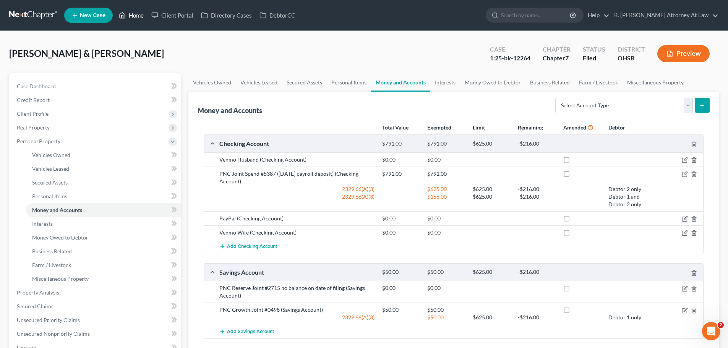
click at [129, 11] on link "Home" at bounding box center [131, 15] width 32 height 14
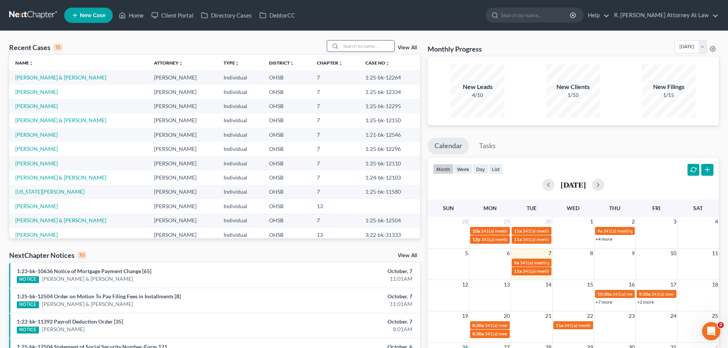
click at [367, 43] on input "search" at bounding box center [368, 46] width 54 height 11
type input "lackings"
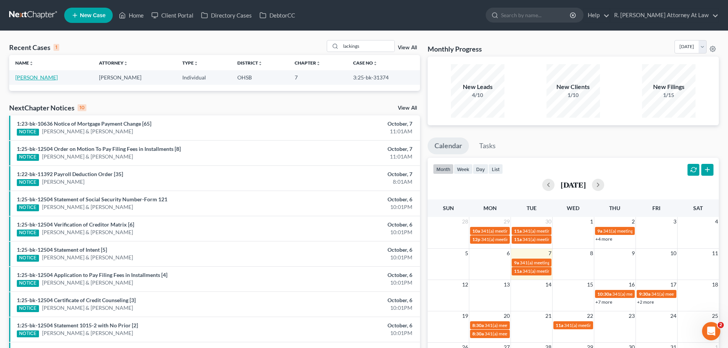
click at [34, 77] on link "[PERSON_NAME]" at bounding box center [36, 77] width 42 height 6
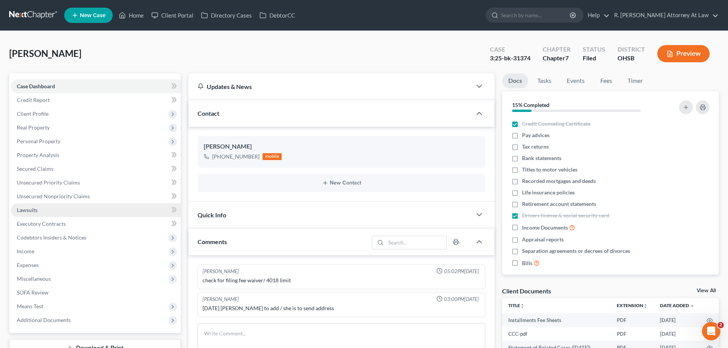
click at [40, 216] on link "Lawsuits" at bounding box center [96, 210] width 170 height 14
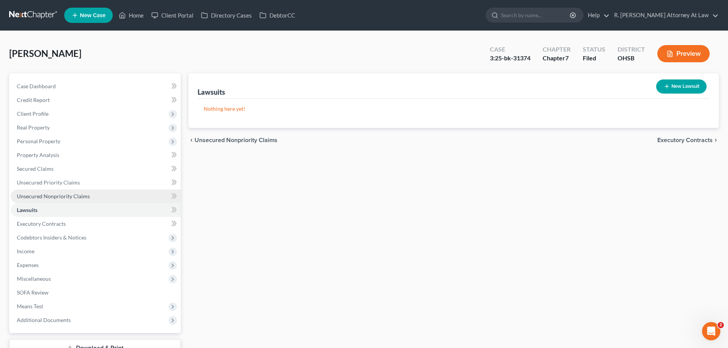
click at [65, 199] on span "Unsecured Nonpriority Claims" at bounding box center [53, 196] width 73 height 6
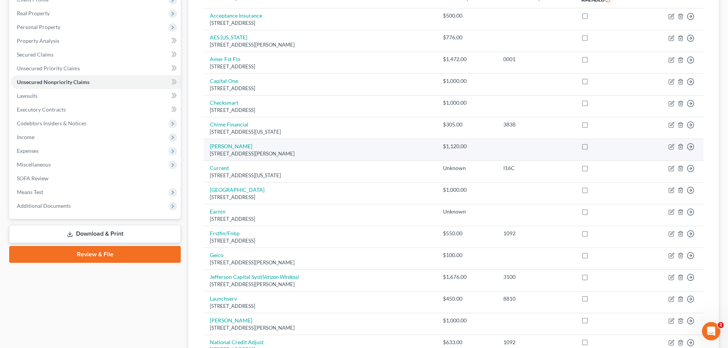
scroll to position [153, 0]
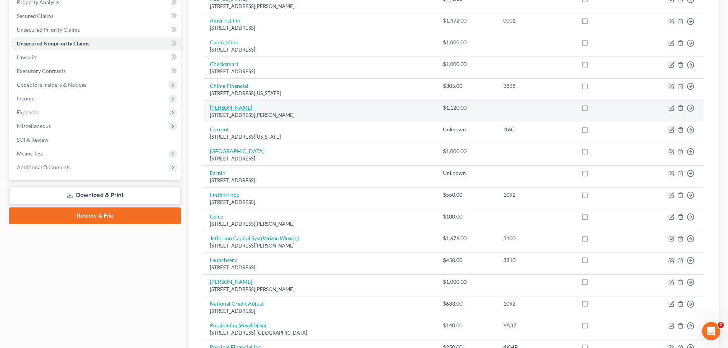
click at [252, 109] on link "[PERSON_NAME]" at bounding box center [231, 107] width 42 height 6
select select "36"
select select "14"
select select "0"
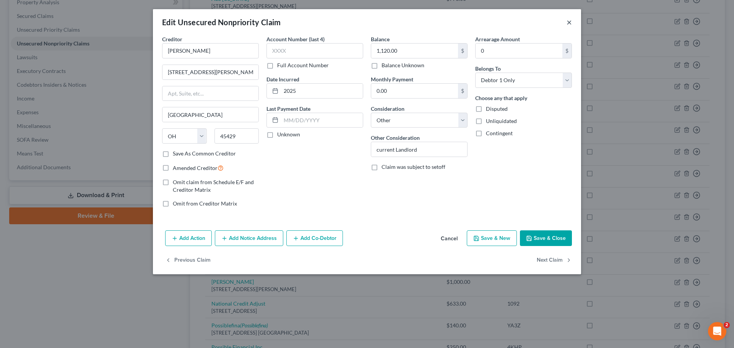
click at [567, 23] on button "×" at bounding box center [569, 22] width 5 height 9
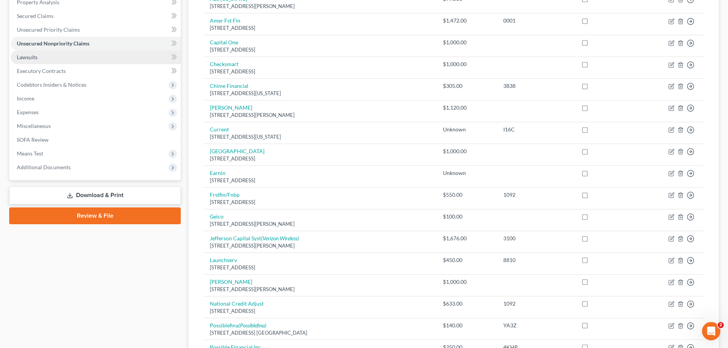
click at [32, 57] on span "Lawsuits" at bounding box center [27, 57] width 21 height 6
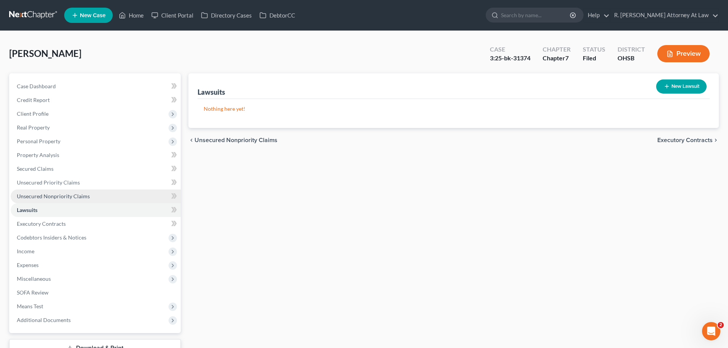
click at [75, 199] on span "Unsecured Nonpriority Claims" at bounding box center [53, 196] width 73 height 6
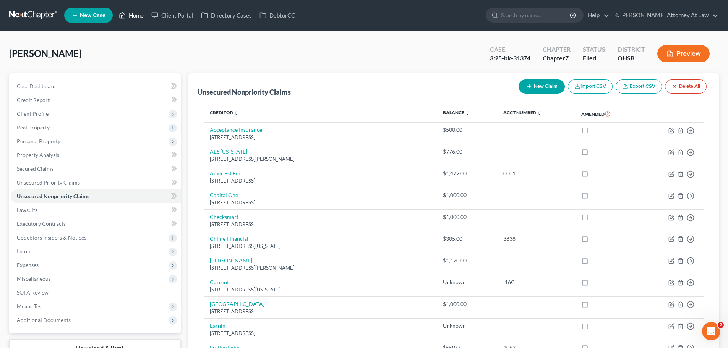
click at [139, 18] on link "Home" at bounding box center [131, 15] width 32 height 14
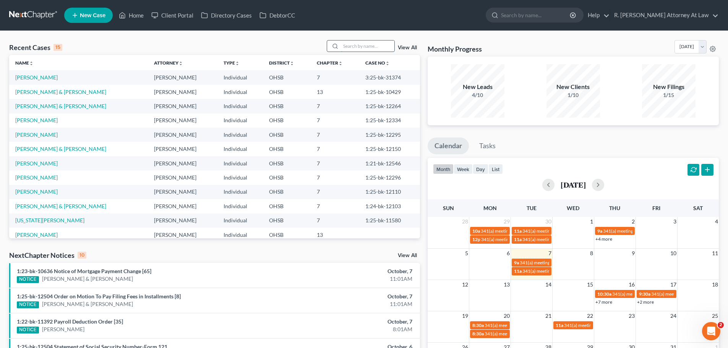
click at [345, 45] on input "search" at bounding box center [368, 46] width 54 height 11
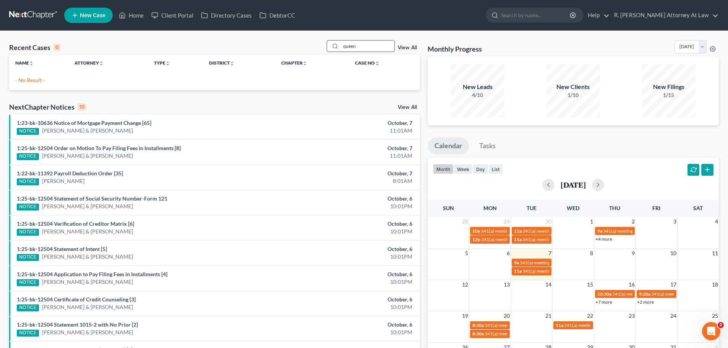
type input "queen"
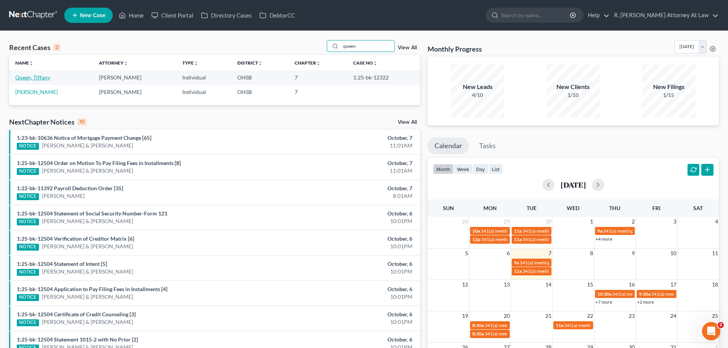
click at [39, 78] on link "Queen, Tiffany" at bounding box center [32, 77] width 35 height 6
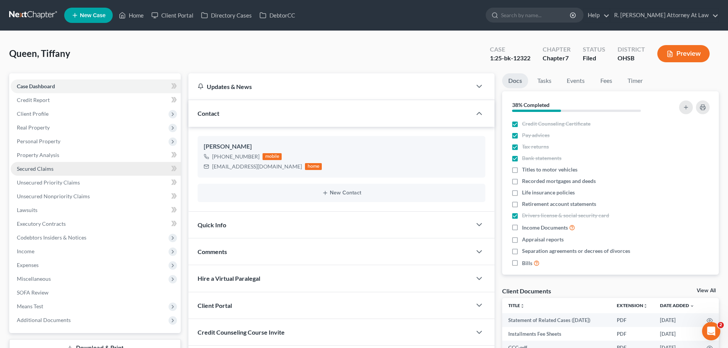
click at [36, 169] on span "Secured Claims" at bounding box center [35, 169] width 37 height 6
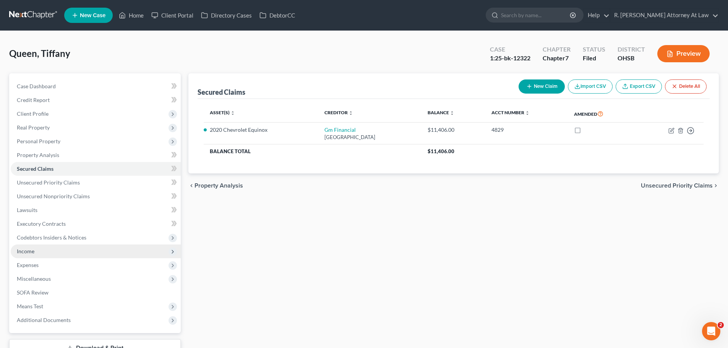
click at [25, 257] on span "Income" at bounding box center [96, 252] width 170 height 14
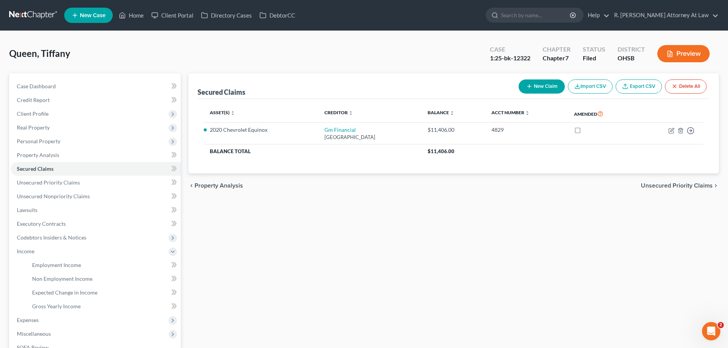
scroll to position [76, 0]
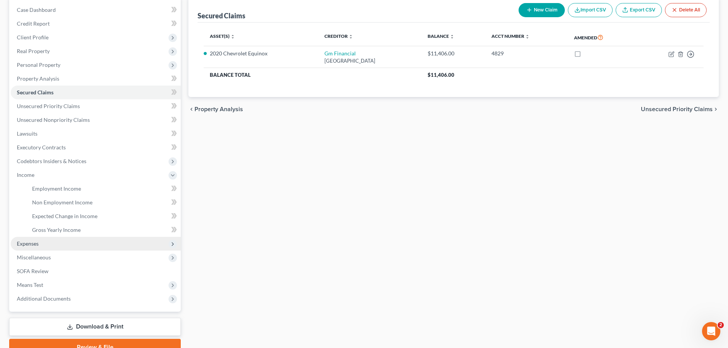
click at [29, 247] on span "Expenses" at bounding box center [28, 243] width 22 height 6
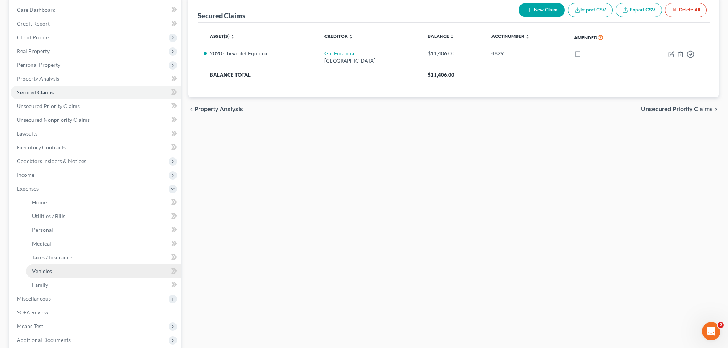
click at [49, 268] on span "Vehicles" at bounding box center [42, 271] width 20 height 6
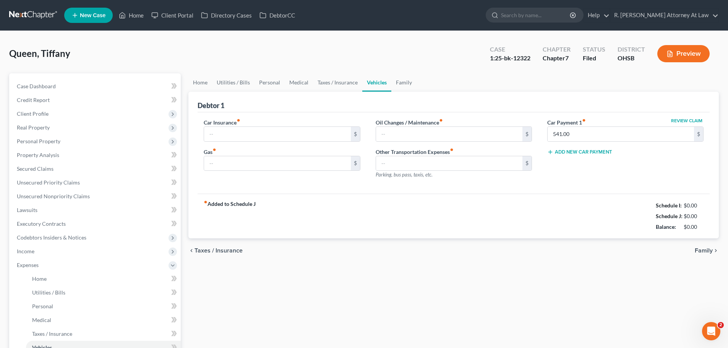
type input "150.00"
type input "120.00"
type input "125.00"
type input "0.00"
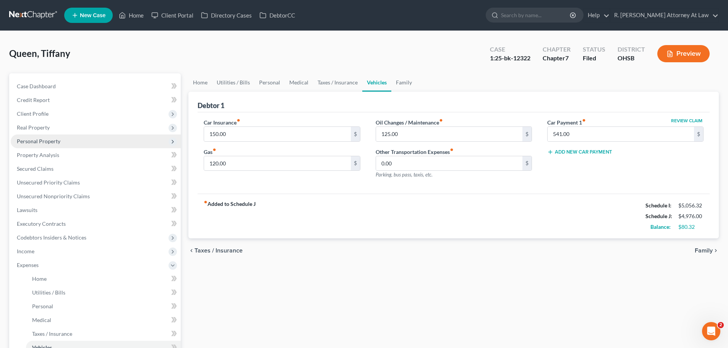
click at [52, 139] on span "Personal Property" at bounding box center [39, 141] width 44 height 6
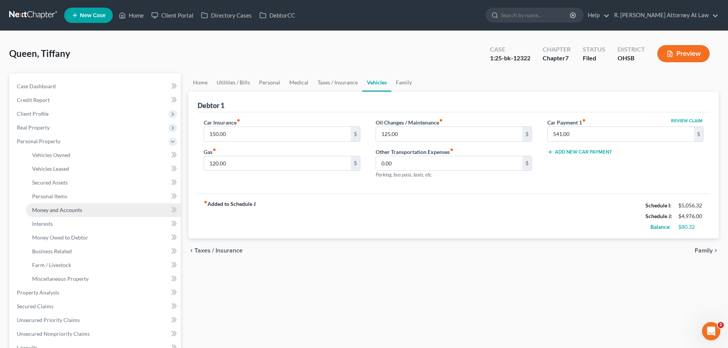
click at [51, 205] on link "Money and Accounts" at bounding box center [103, 210] width 155 height 14
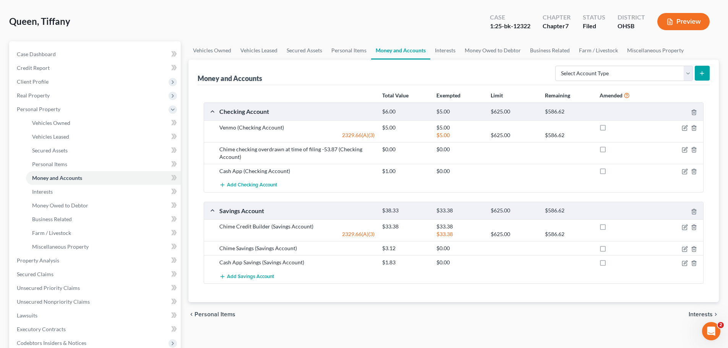
scroll to position [76, 0]
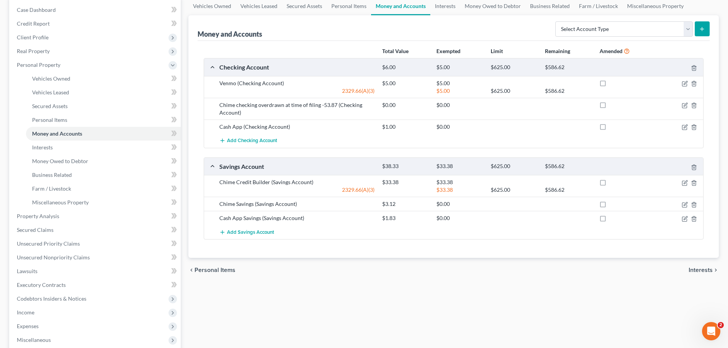
click at [304, 39] on div "Money and Accounts Select Account Type Brokerage Cash on Hand Certificates of D…" at bounding box center [454, 28] width 512 height 26
click at [224, 8] on link "Vehicles Owned" at bounding box center [211, 6] width 47 height 18
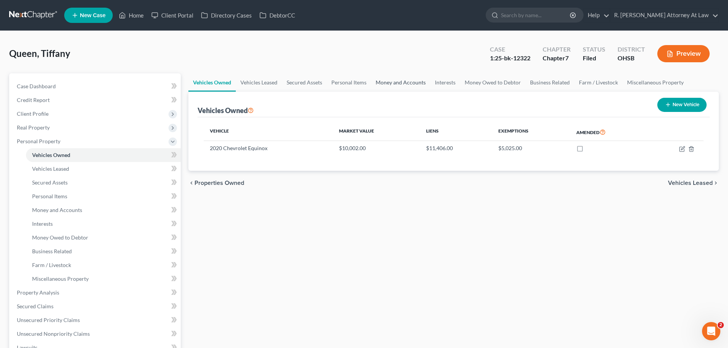
click at [401, 83] on link "Money and Accounts" at bounding box center [400, 82] width 59 height 18
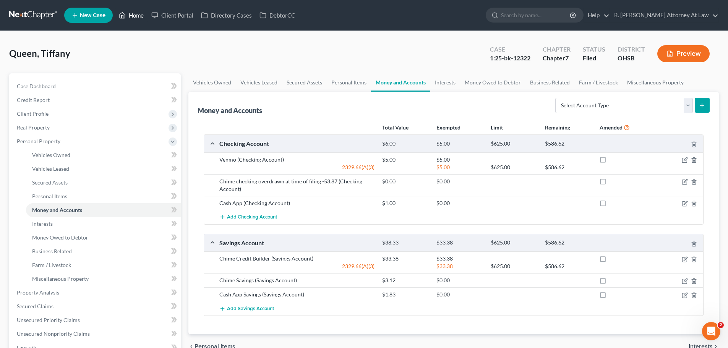
click at [134, 19] on link "Home" at bounding box center [131, 15] width 32 height 14
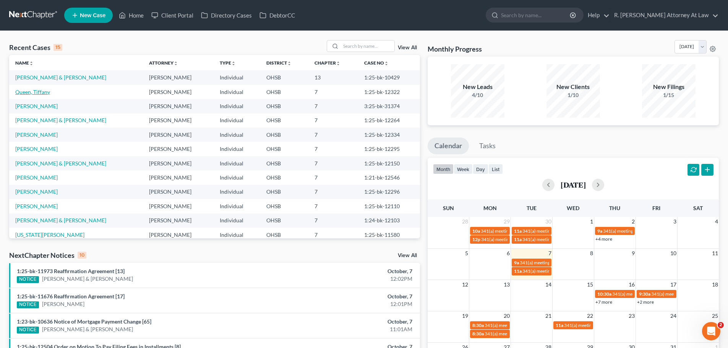
click at [28, 93] on link "Queen, Tiffany" at bounding box center [32, 92] width 35 height 6
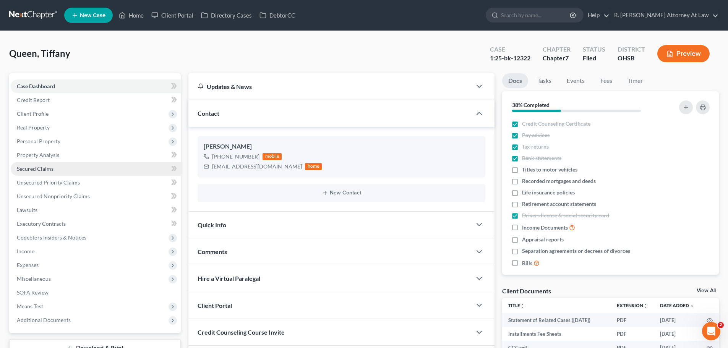
click at [35, 166] on span "Secured Claims" at bounding box center [35, 169] width 37 height 6
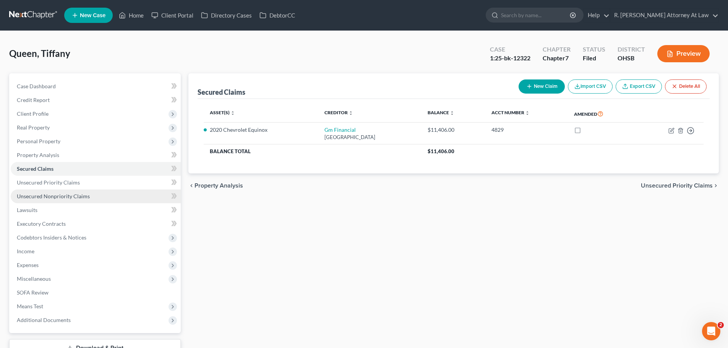
click at [52, 197] on span "Unsecured Nonpriority Claims" at bounding box center [53, 196] width 73 height 6
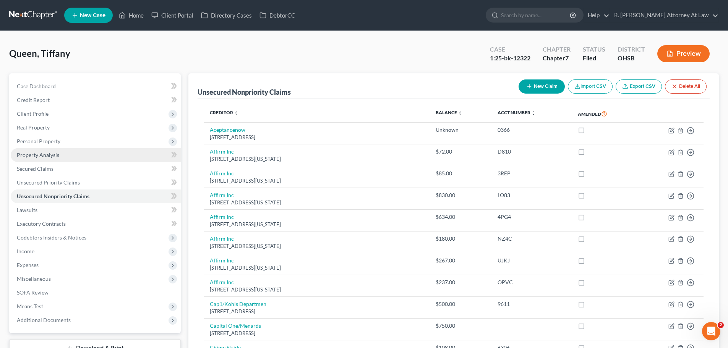
drag, startPoint x: 45, startPoint y: 137, endPoint x: 65, endPoint y: 159, distance: 30.6
click at [45, 137] on span "Personal Property" at bounding box center [96, 142] width 170 height 14
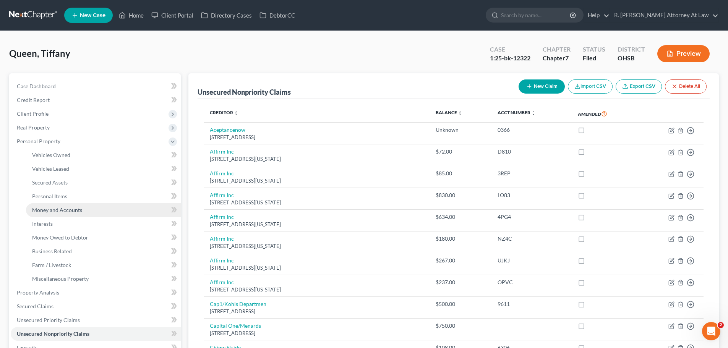
click at [71, 208] on span "Money and Accounts" at bounding box center [57, 210] width 50 height 6
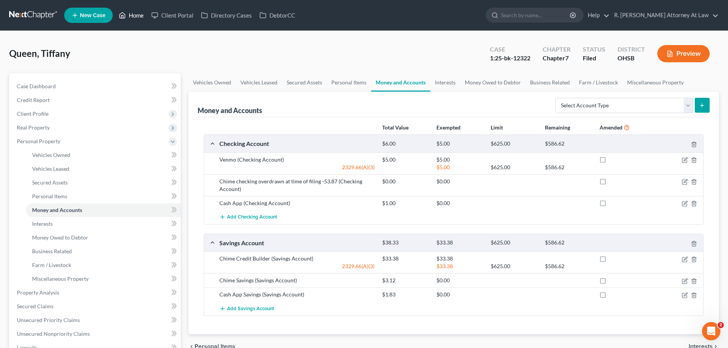
click at [141, 16] on link "Home" at bounding box center [131, 15] width 32 height 14
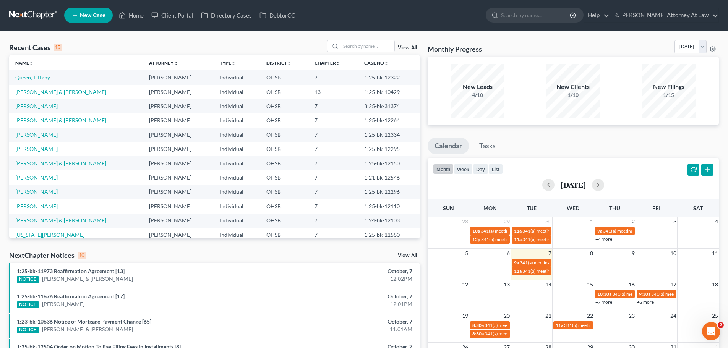
click at [39, 77] on link "Queen, Tiffany" at bounding box center [32, 77] width 35 height 6
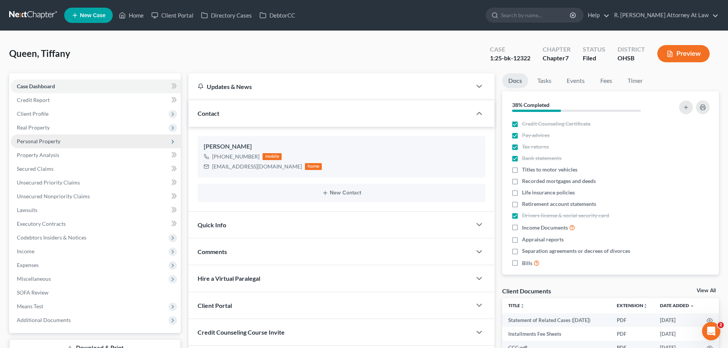
click at [31, 141] on span "Personal Property" at bounding box center [39, 141] width 44 height 6
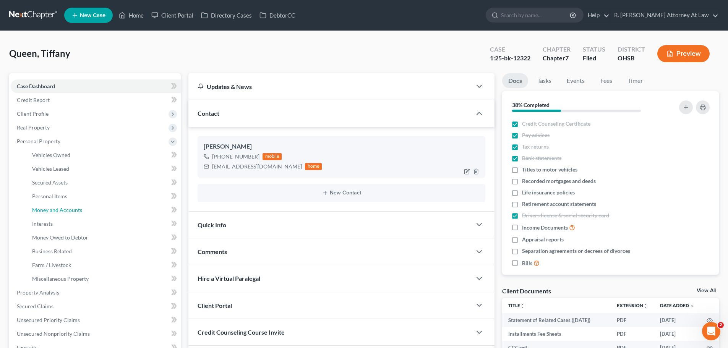
drag, startPoint x: 73, startPoint y: 208, endPoint x: 242, endPoint y: 165, distance: 175.1
click at [72, 208] on span "Money and Accounts" at bounding box center [57, 210] width 50 height 6
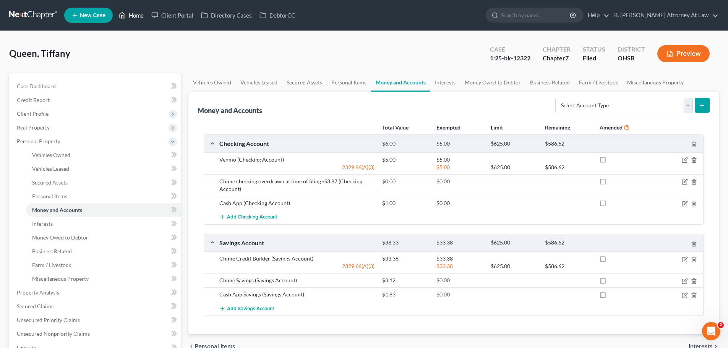
click at [136, 14] on link "Home" at bounding box center [131, 15] width 32 height 14
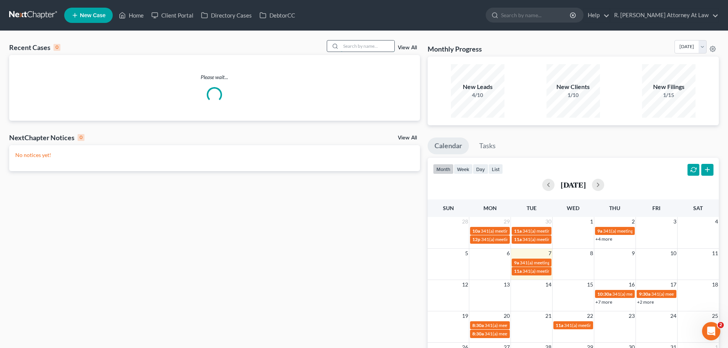
click at [357, 47] on input "search" at bounding box center [368, 46] width 54 height 11
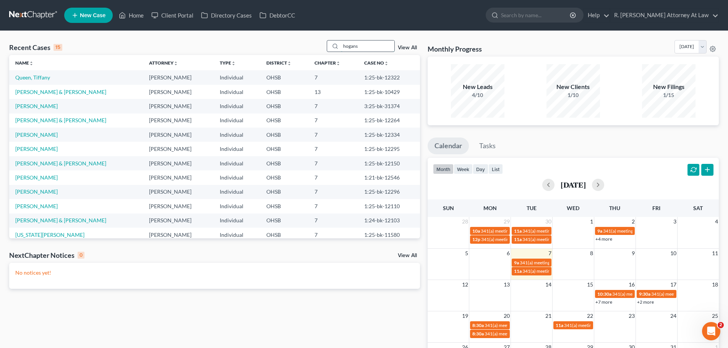
type input "hogans"
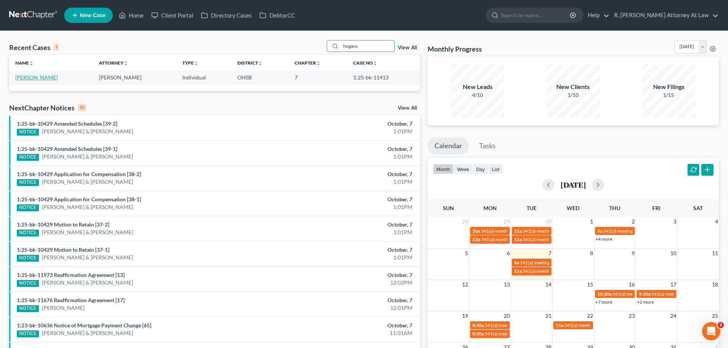
click at [39, 76] on link "[PERSON_NAME]" at bounding box center [36, 77] width 42 height 6
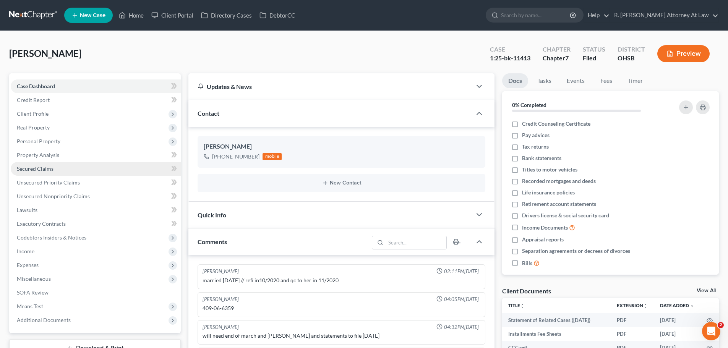
scroll to position [29, 0]
click at [44, 172] on link "Secured Claims" at bounding box center [96, 169] width 170 height 14
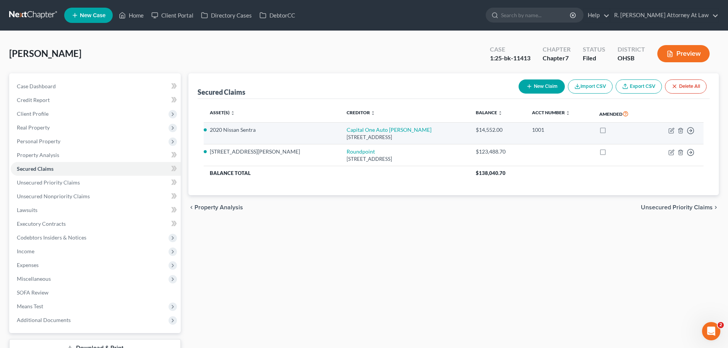
click at [341, 126] on td "Capital One Auto [PERSON_NAME] [STREET_ADDRESS]" at bounding box center [406, 134] width 130 height 22
click at [347, 129] on link "Capital One Auto [PERSON_NAME]" at bounding box center [389, 130] width 85 height 6
select select "45"
select select "14"
select select "2"
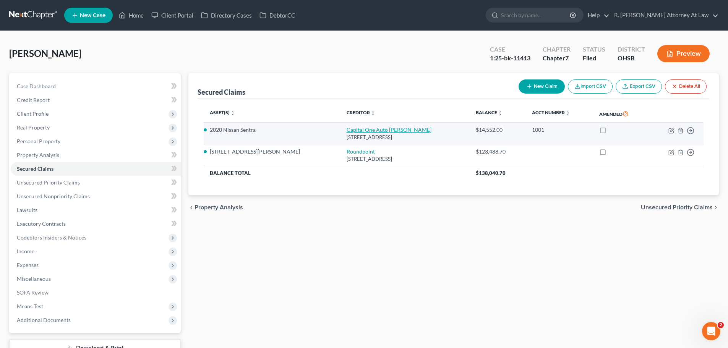
select select "0"
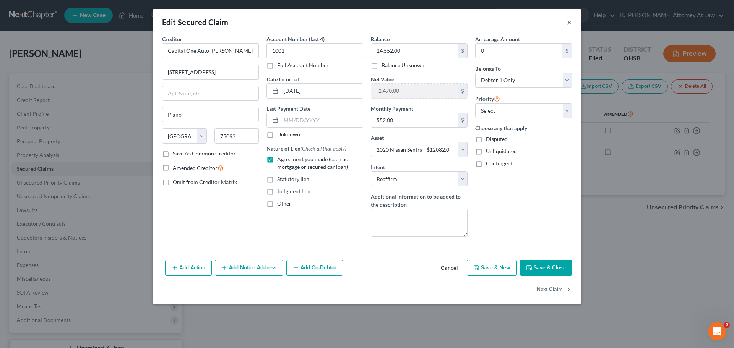
click at [569, 23] on button "×" at bounding box center [569, 22] width 5 height 9
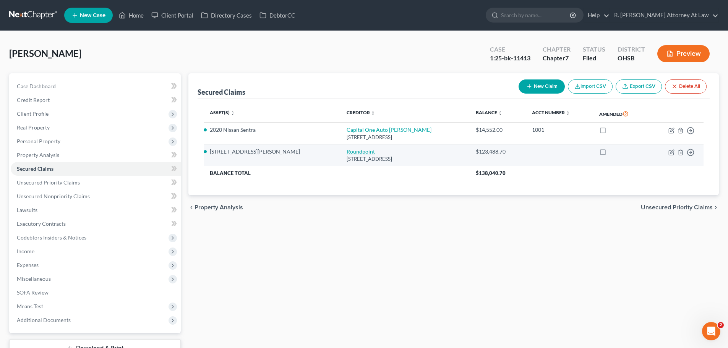
click at [347, 152] on link "Roundpoint" at bounding box center [361, 151] width 28 height 6
select select "28"
select select "2"
select select "3"
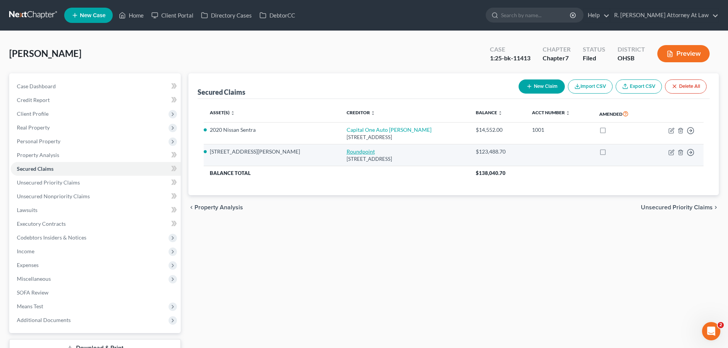
select select "0"
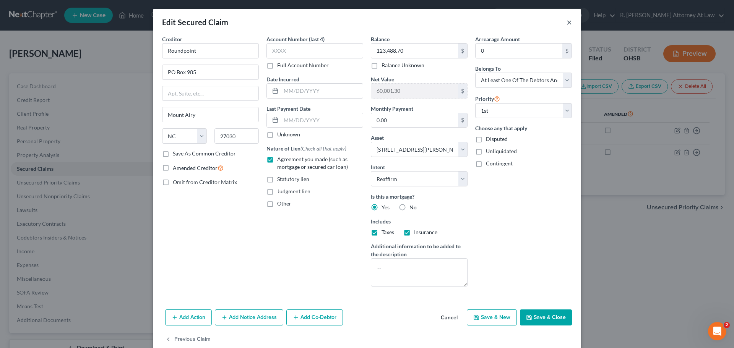
click at [567, 22] on button "×" at bounding box center [569, 22] width 5 height 9
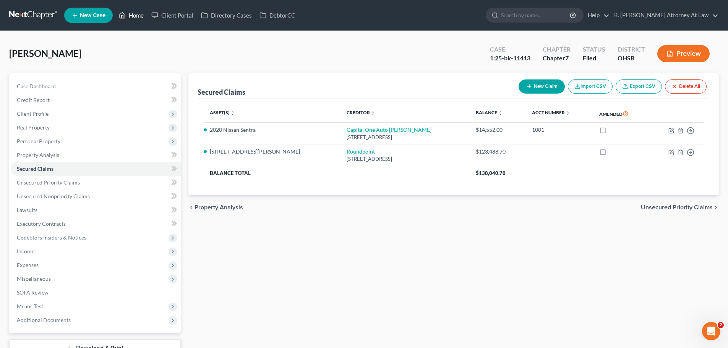
click at [130, 16] on link "Home" at bounding box center [131, 15] width 32 height 14
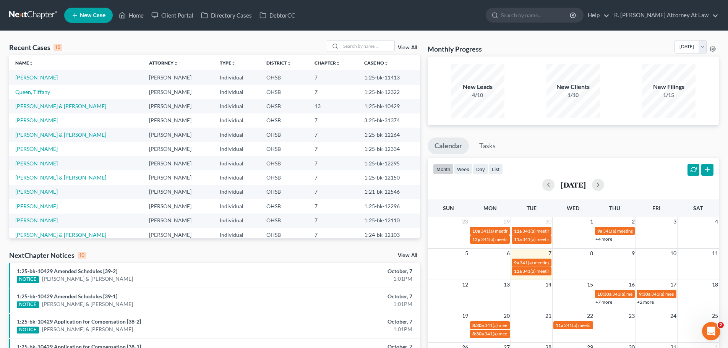
click at [37, 74] on link "[PERSON_NAME]" at bounding box center [36, 77] width 42 height 6
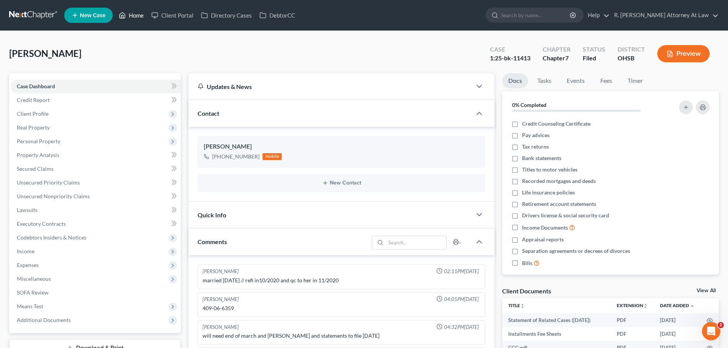
click at [127, 16] on link "Home" at bounding box center [131, 15] width 32 height 14
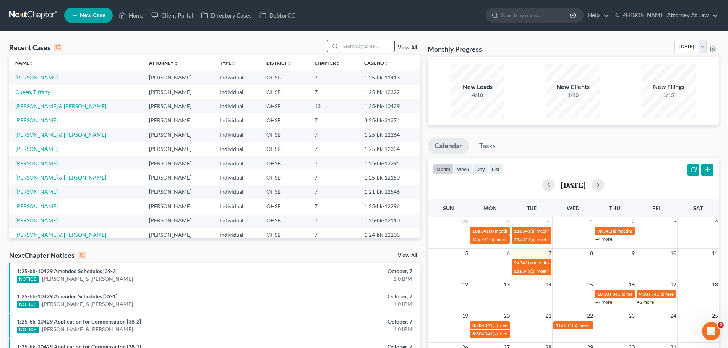
click at [360, 45] on input "search" at bounding box center [368, 46] width 54 height 11
type input "[PERSON_NAME]"
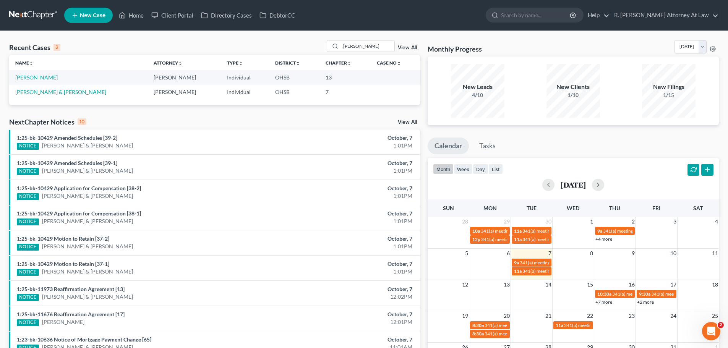
click at [40, 77] on link "[PERSON_NAME]" at bounding box center [36, 77] width 42 height 6
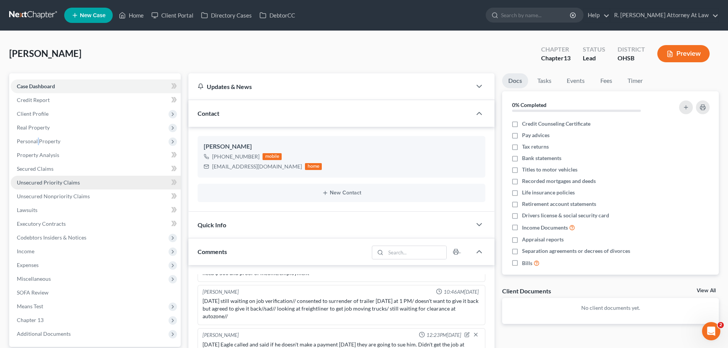
drag, startPoint x: 38, startPoint y: 140, endPoint x: 54, endPoint y: 186, distance: 49.5
click at [37, 140] on span "Personal Property" at bounding box center [39, 141] width 44 height 6
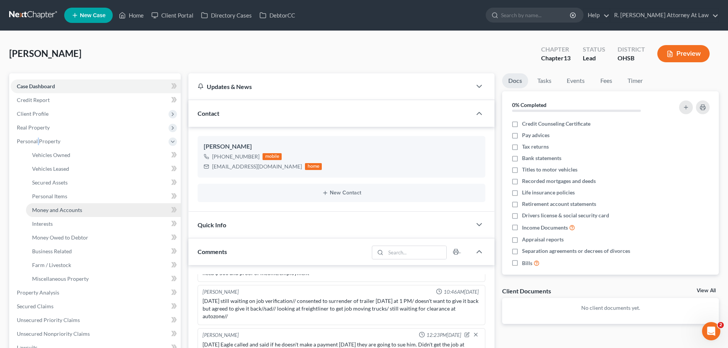
click at [67, 213] on link "Money and Accounts" at bounding box center [103, 210] width 155 height 14
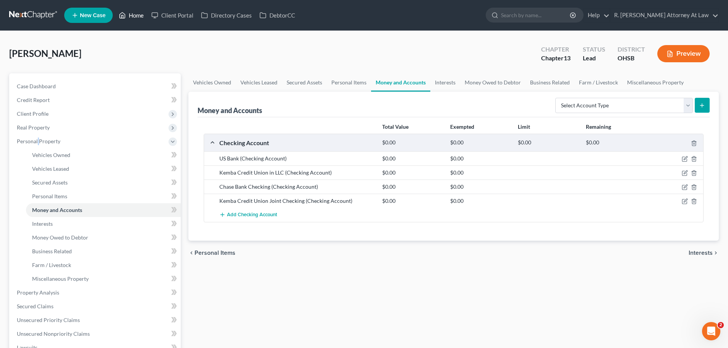
click at [131, 18] on link "Home" at bounding box center [131, 15] width 32 height 14
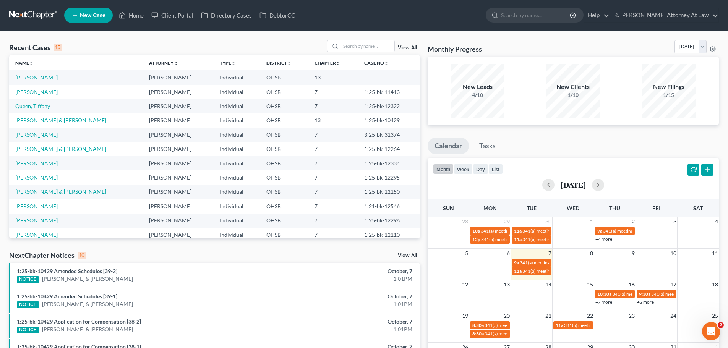
click at [31, 78] on link "[PERSON_NAME]" at bounding box center [36, 77] width 42 height 6
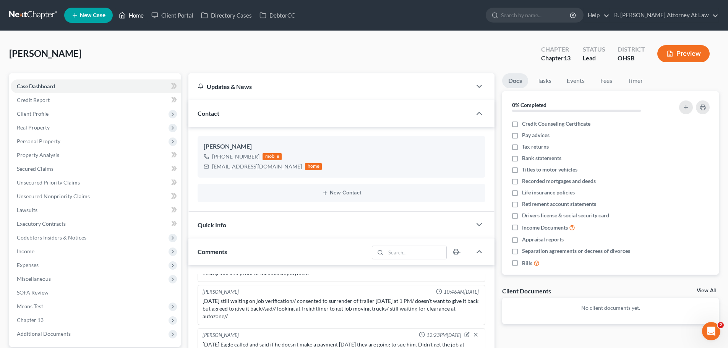
drag, startPoint x: 125, startPoint y: 13, endPoint x: 88, endPoint y: 24, distance: 37.8
click at [125, 13] on icon at bounding box center [122, 15] width 7 height 9
